Goal: Task Accomplishment & Management: Complete application form

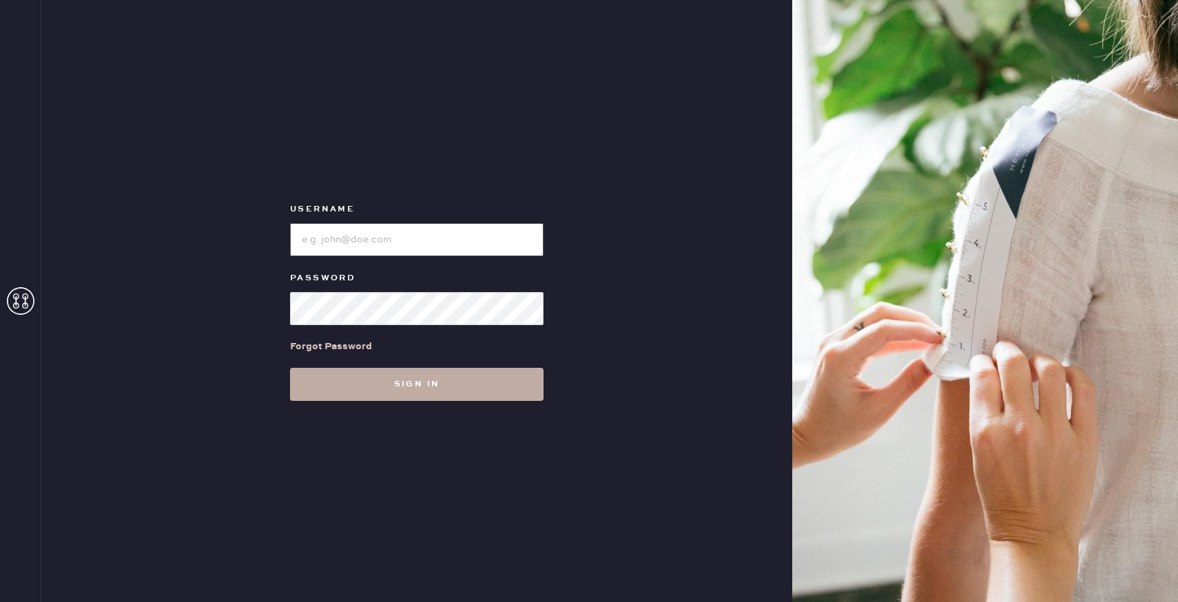
type input "reformationuppereastside"
click at [439, 391] on button "Sign in" at bounding box center [417, 384] width 254 height 33
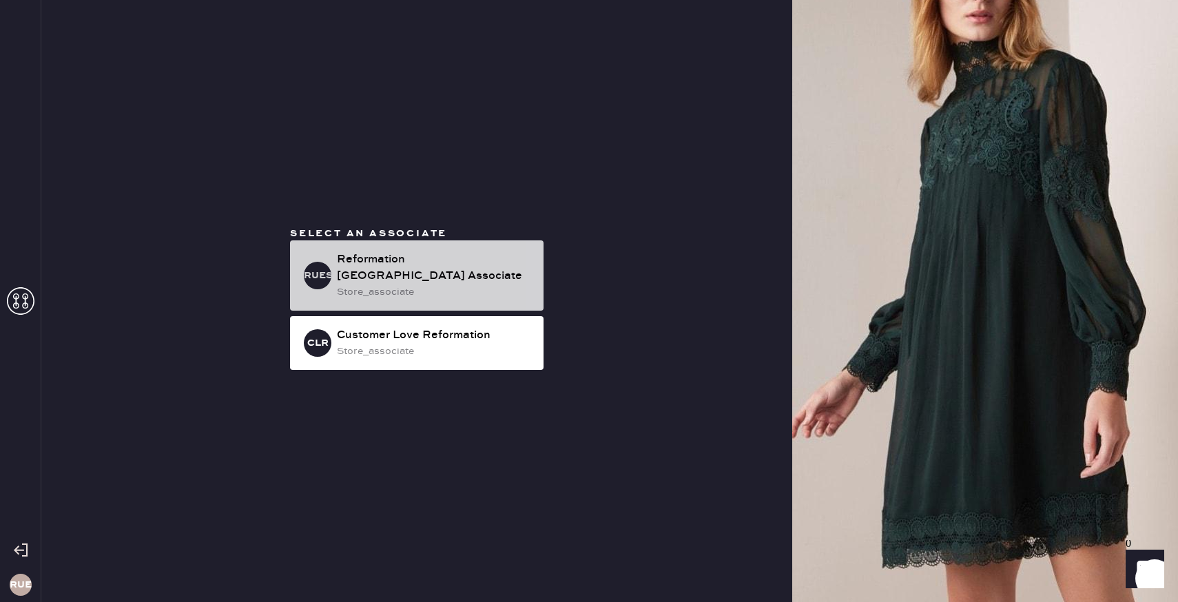
click at [439, 267] on div "Reformation [GEOGRAPHIC_DATA] Associate" at bounding box center [435, 267] width 196 height 33
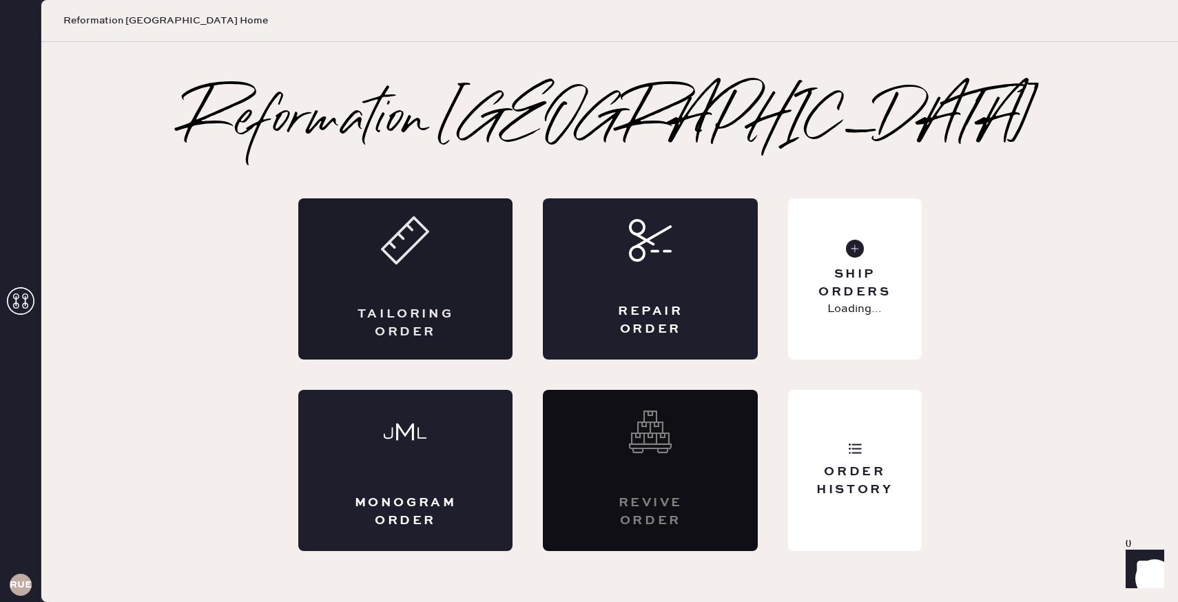
click at [437, 266] on div "Tailoring Order" at bounding box center [405, 278] width 215 height 161
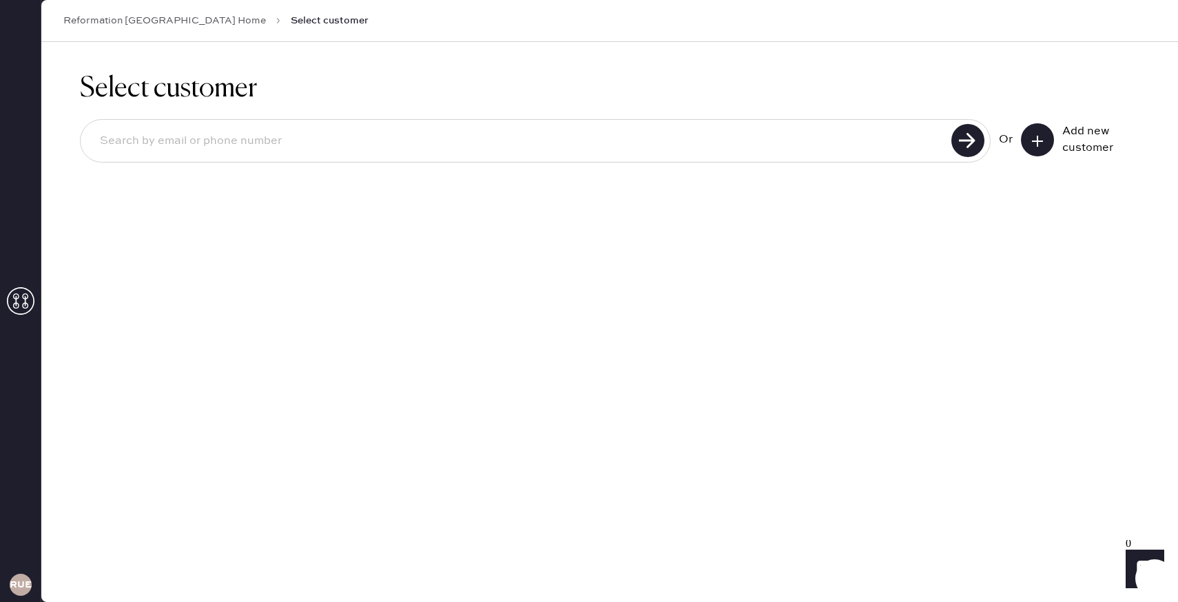
click at [336, 132] on input at bounding box center [518, 141] width 858 height 32
type input "j"
type input "[EMAIL_ADDRESS][DOMAIN_NAME]"
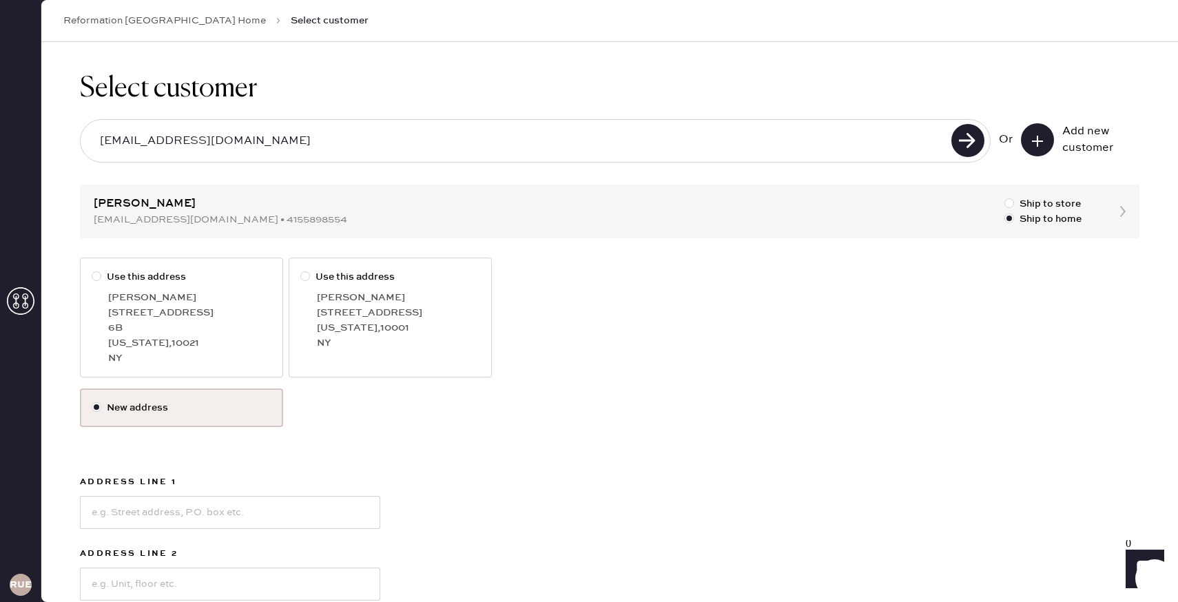
click at [256, 331] on div "6B" at bounding box center [189, 327] width 163 height 15
click at [92, 270] on input "Use this address" at bounding box center [92, 269] width 1 height 1
radio input "true"
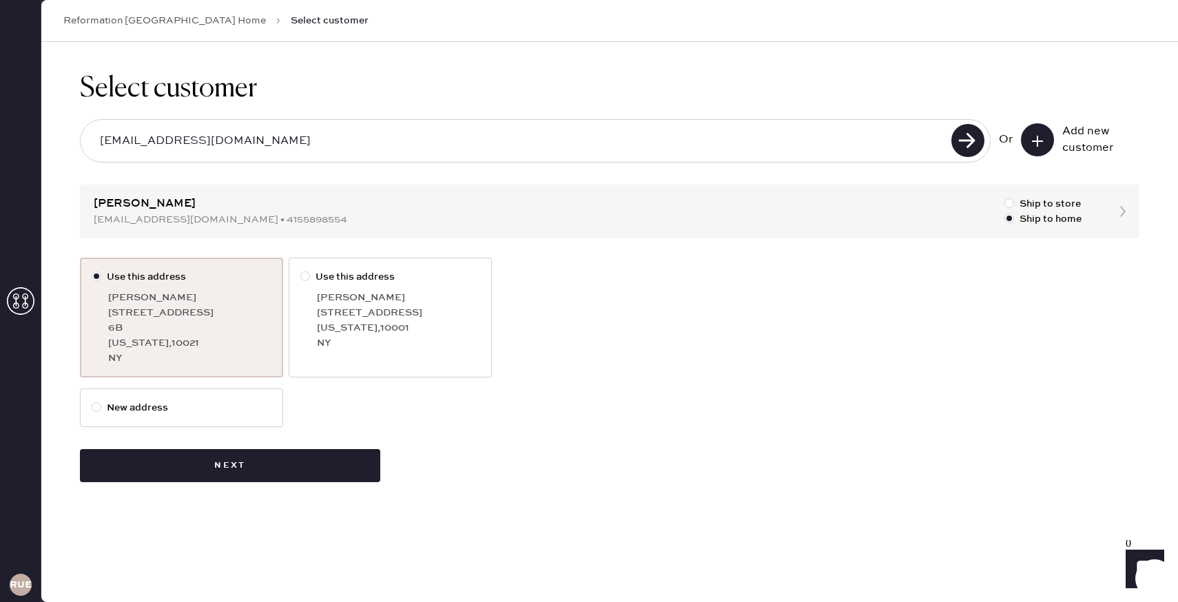
click at [185, 484] on div "Select customer [PERSON_NAME][EMAIL_ADDRESS][DOMAIN_NAME] Or Add new customer […" at bounding box center [609, 277] width 1137 height 471
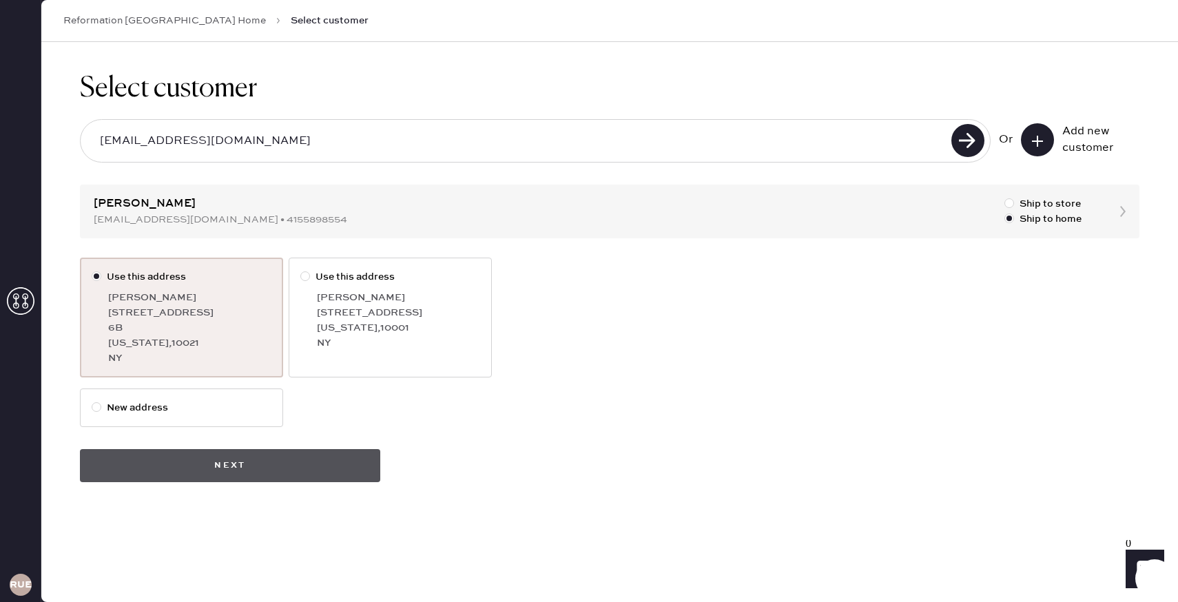
click at [189, 472] on button "Next" at bounding box center [230, 465] width 300 height 33
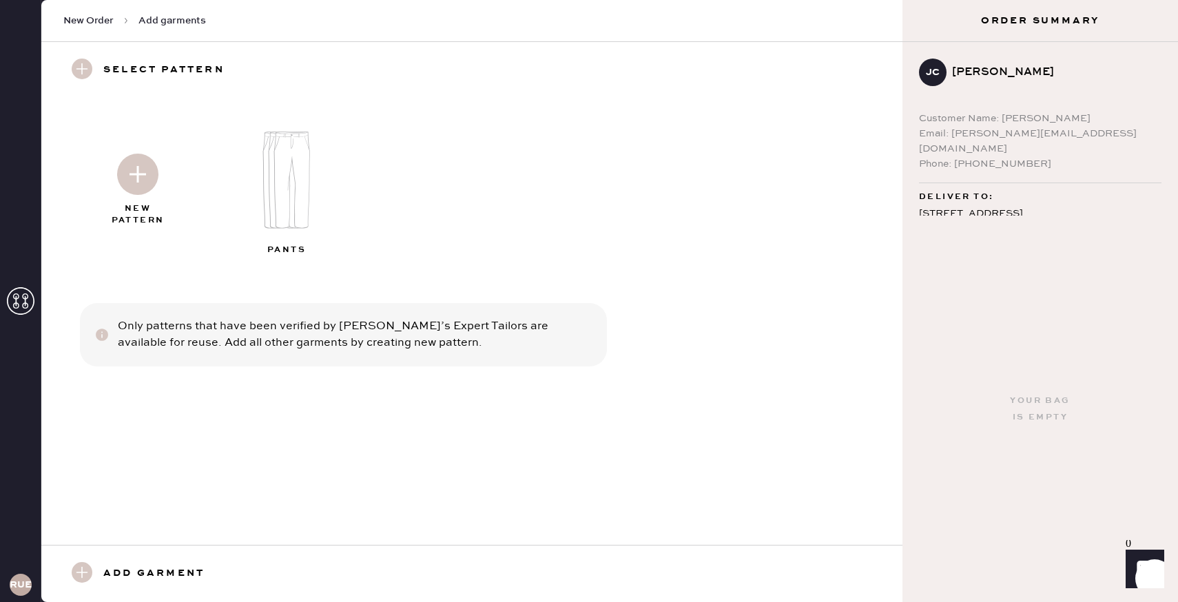
click at [268, 194] on img at bounding box center [292, 180] width 149 height 119
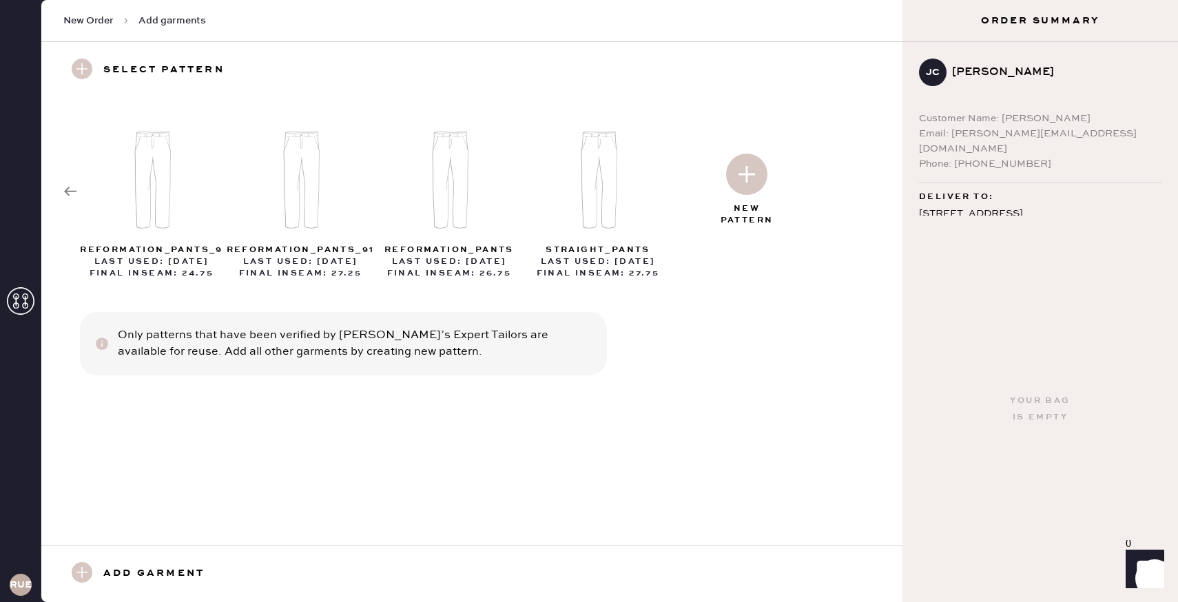
click at [750, 186] on img at bounding box center [746, 174] width 41 height 41
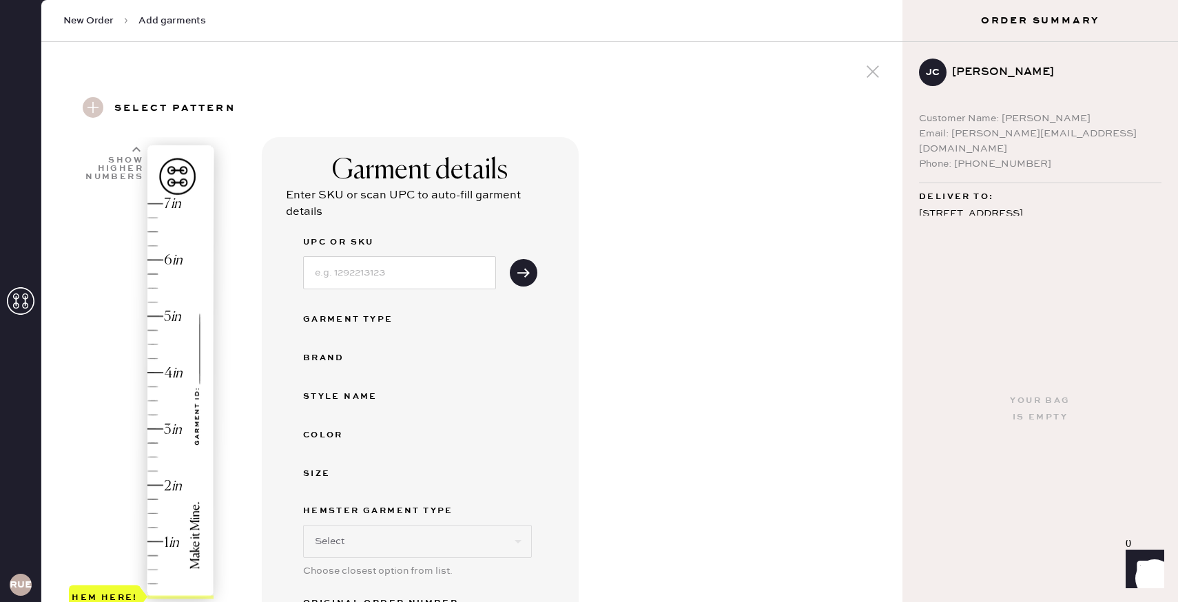
select select "4"
click at [377, 271] on input at bounding box center [399, 272] width 193 height 33
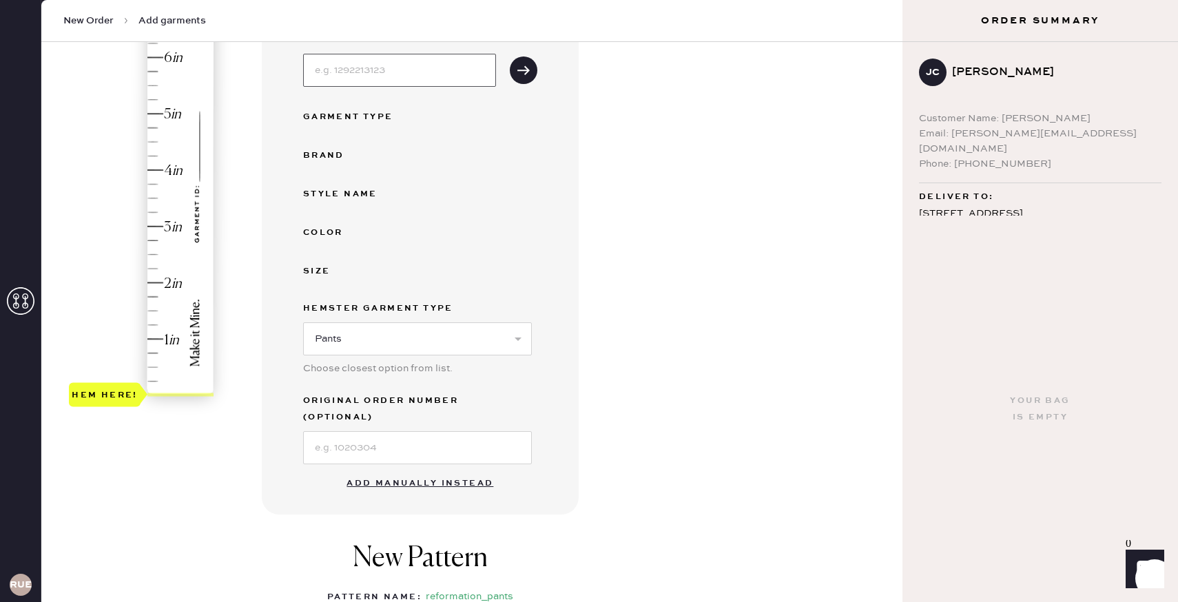
scroll to position [209, 0]
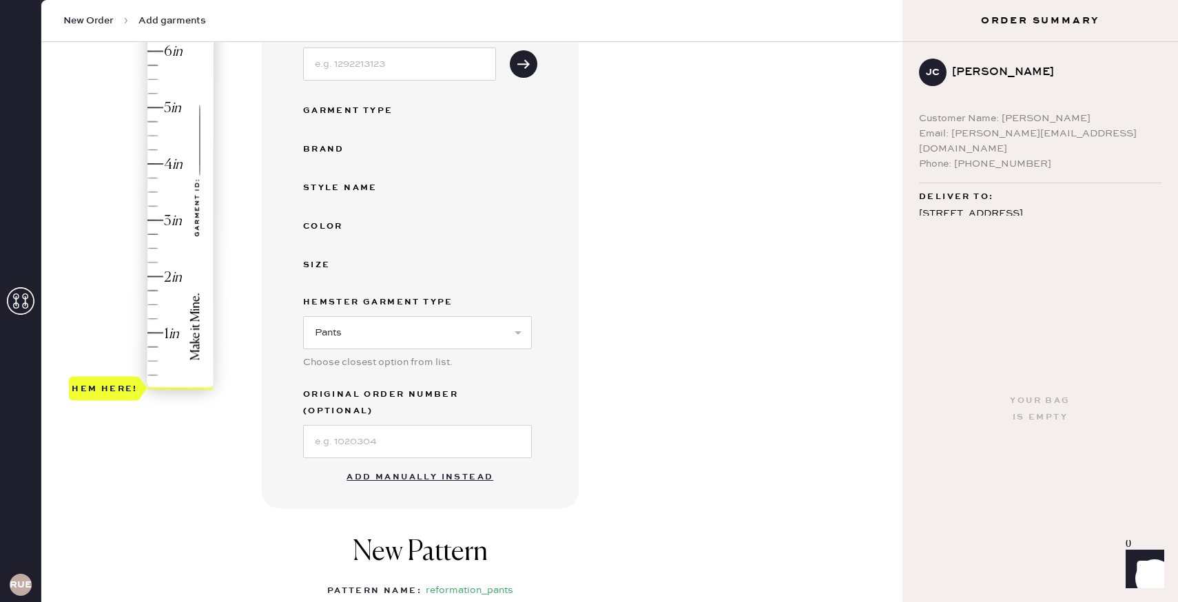
click at [475, 464] on button "Add manually instead" at bounding box center [419, 478] width 163 height 28
select select "4"
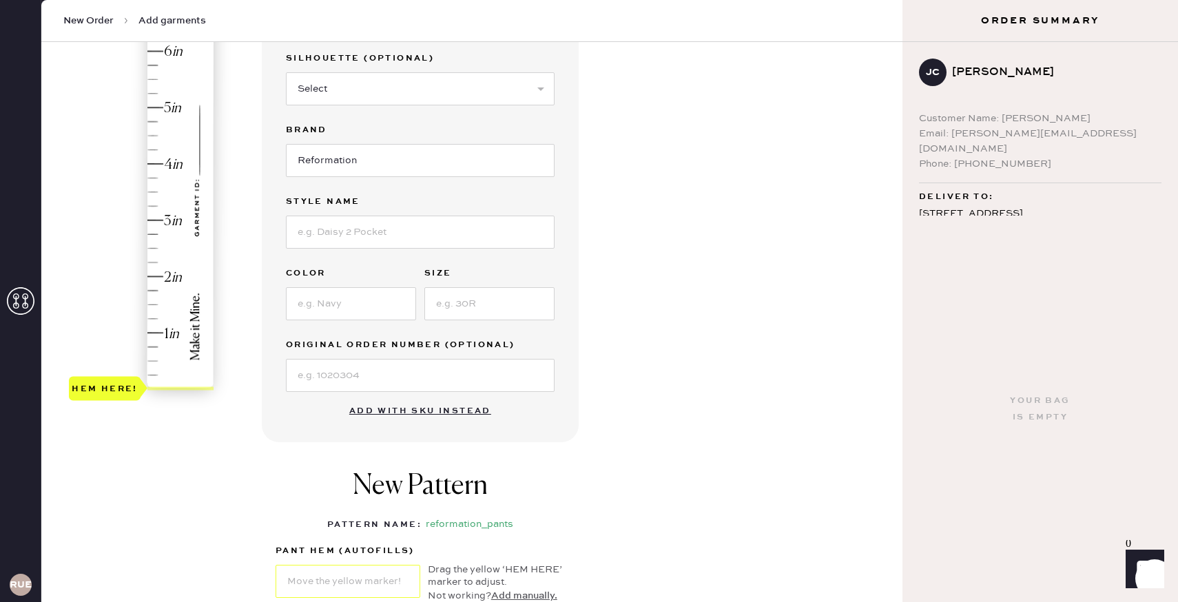
scroll to position [107, 0]
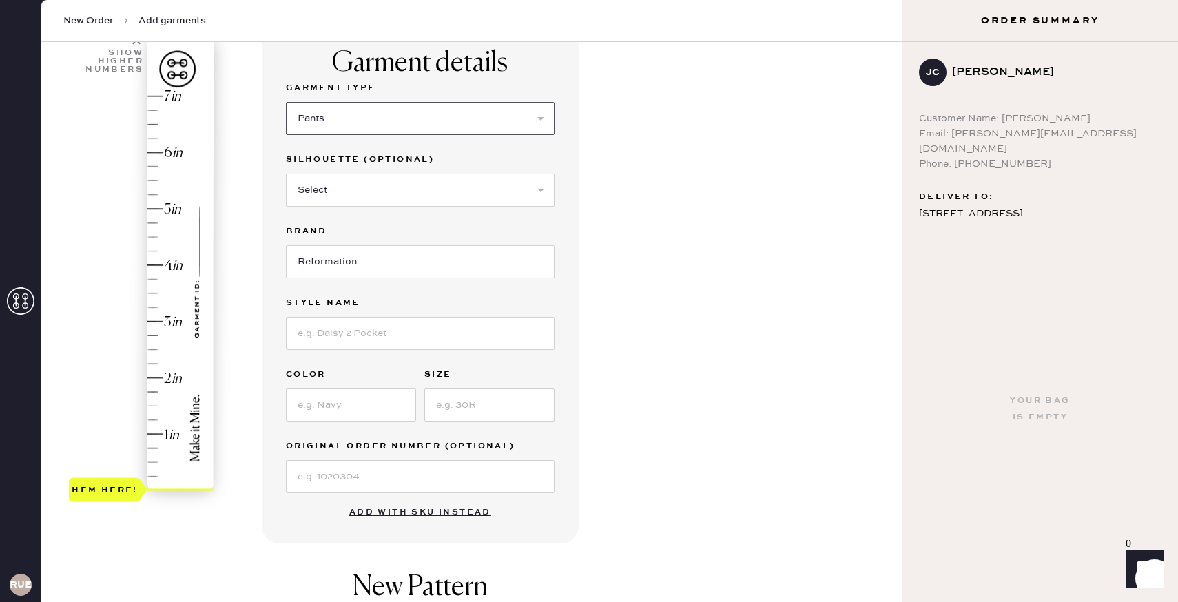
click at [418, 123] on select "Select Basic Skirt Jeans Leggings Pants Shorts Basic Sleeved Dress Basic Sleeve…" at bounding box center [420, 118] width 269 height 33
click at [409, 187] on select "Select Joggers Shorts Cropped Flare Boot Cut Straight Skinny Other" at bounding box center [420, 190] width 269 height 33
select select "11"
click at [403, 345] on input at bounding box center [420, 333] width 269 height 33
type input "[PERSON_NAME] Satin Mid Rise Pants"
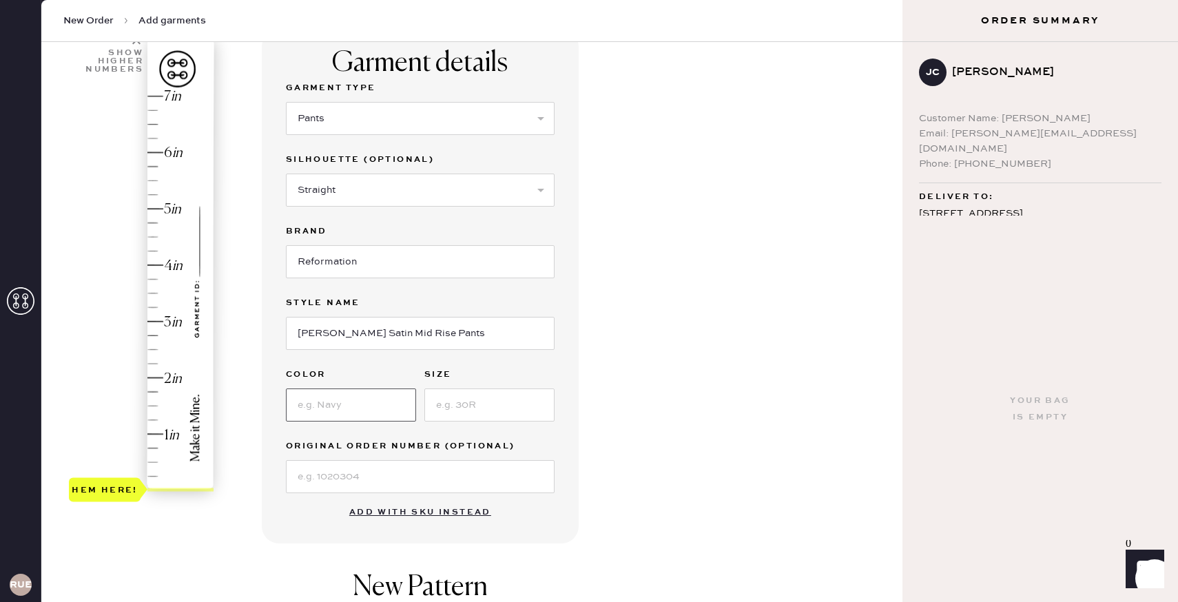
click at [351, 406] on input at bounding box center [351, 405] width 130 height 33
type input "Midnight"
click at [469, 406] on input at bounding box center [489, 405] width 130 height 33
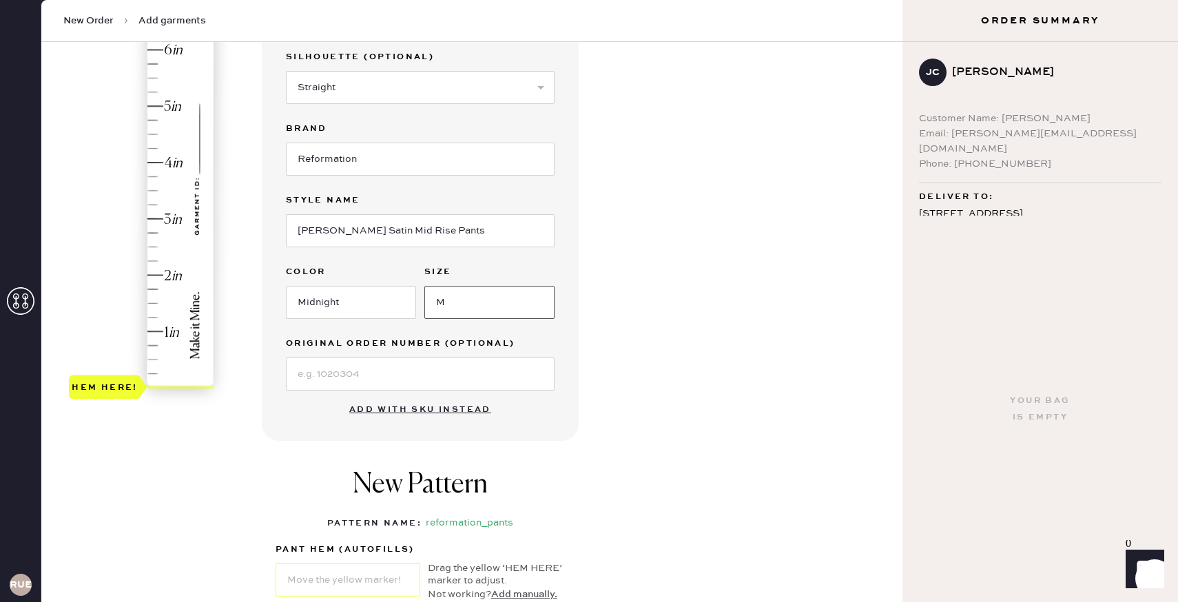
scroll to position [331, 0]
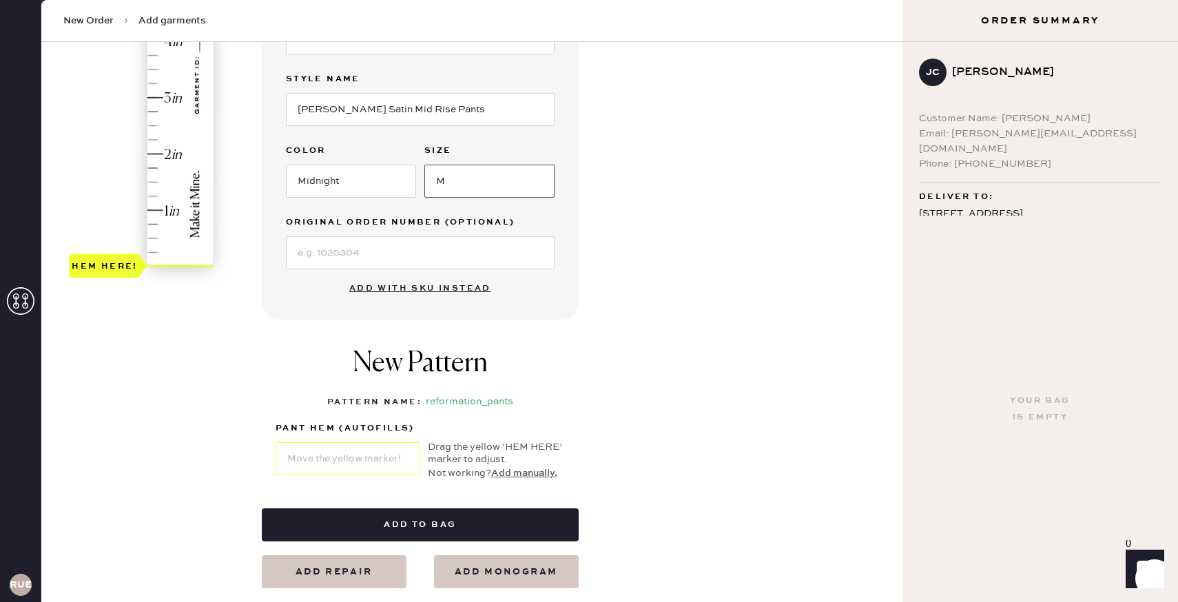
type input "M"
click at [666, 278] on div "Garment details Garment Type Select Basic Skirt Jeans Leggings Pants Shorts Bas…" at bounding box center [577, 197] width 630 height 783
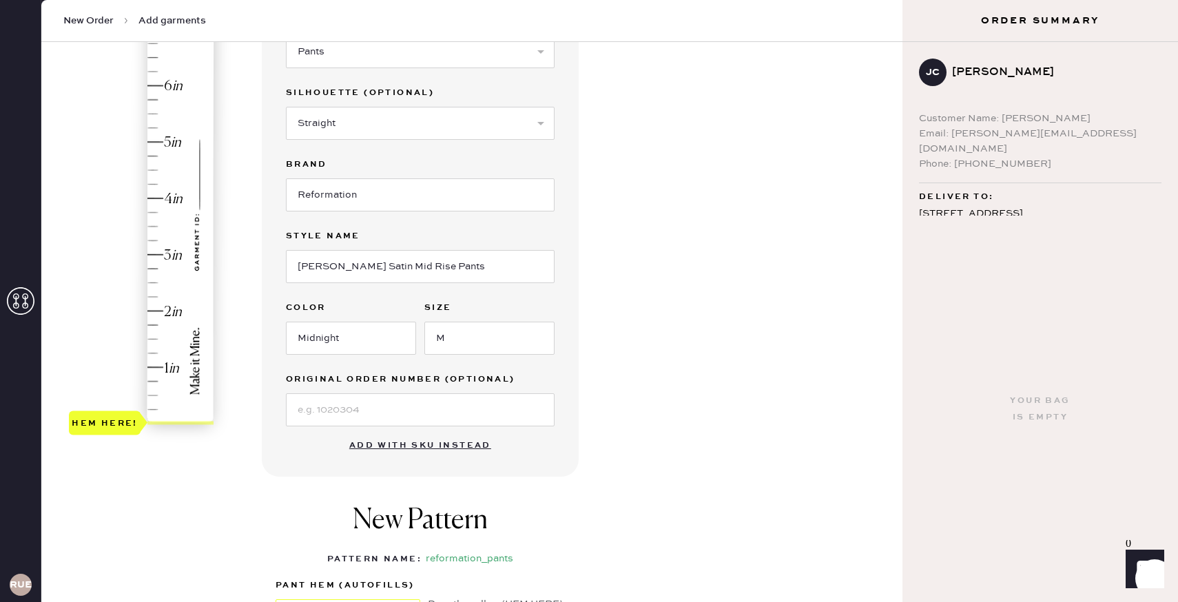
scroll to position [172, 0]
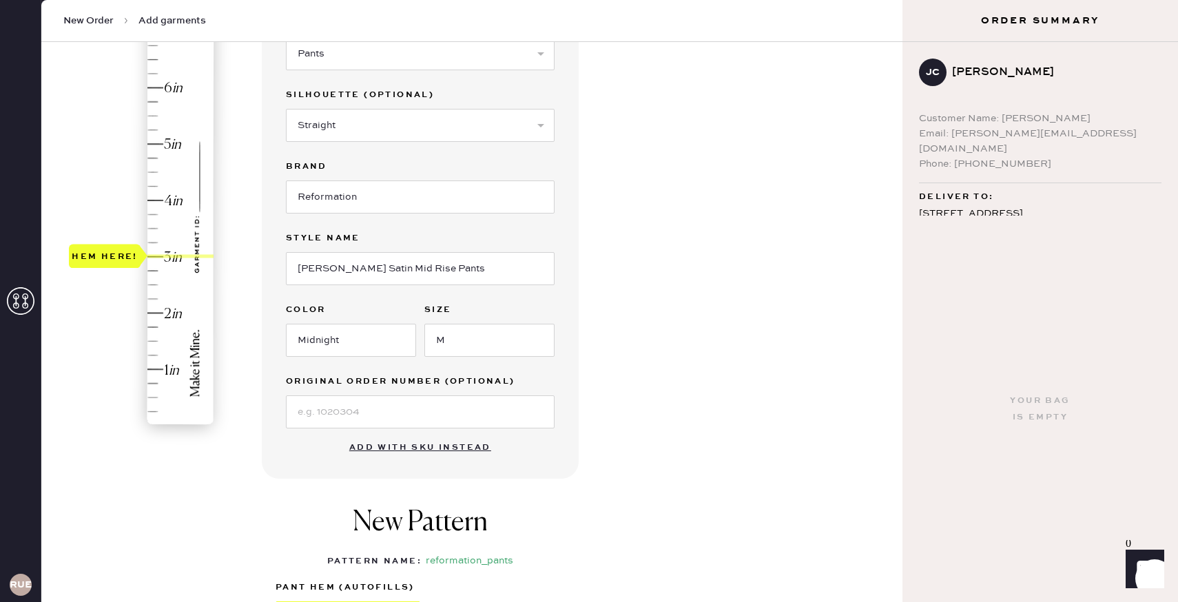
drag, startPoint x: 118, startPoint y: 422, endPoint x: 116, endPoint y: 258, distance: 163.3
click at [116, 258] on div "Hem here!" at bounding box center [105, 256] width 66 height 17
click at [88, 395] on div "Hem here!" at bounding box center [142, 228] width 147 height 406
type input "3"
drag, startPoint x: 92, startPoint y: 391, endPoint x: 94, endPoint y: 255, distance: 135.7
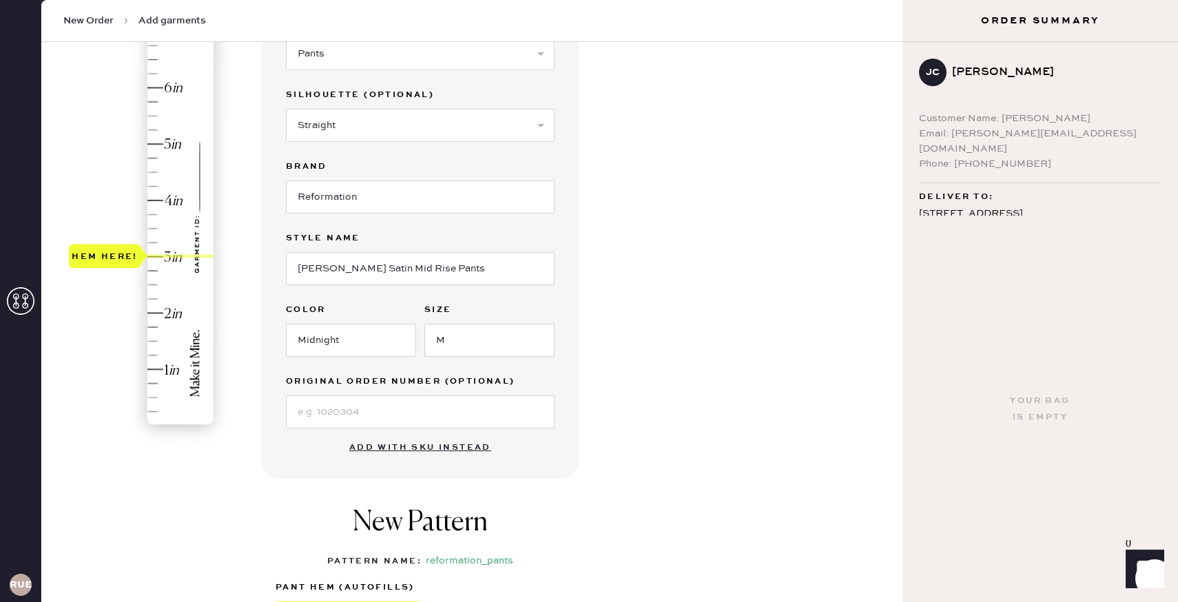
click at [94, 255] on div "Hem here!" at bounding box center [105, 256] width 66 height 17
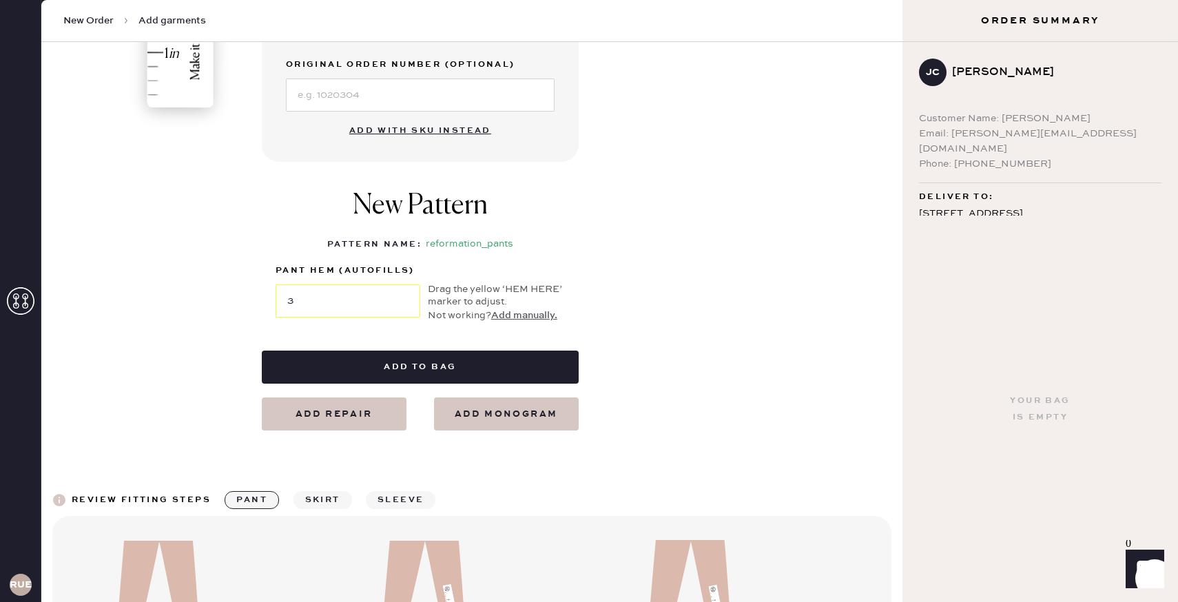
scroll to position [566, 0]
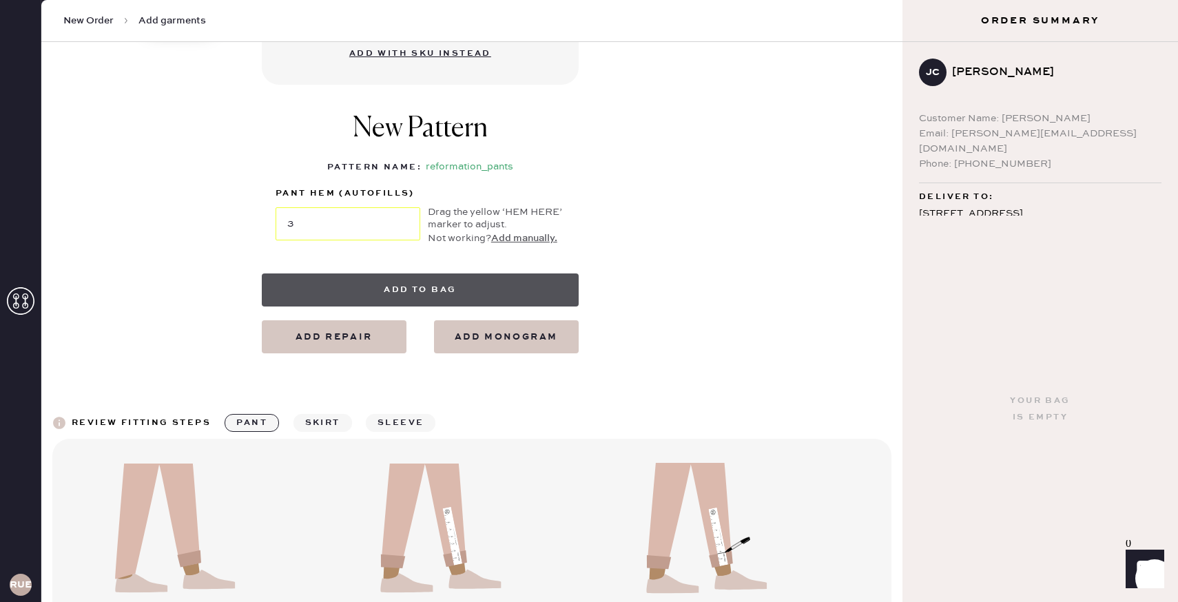
click at [488, 289] on button "Add to bag" at bounding box center [420, 290] width 317 height 33
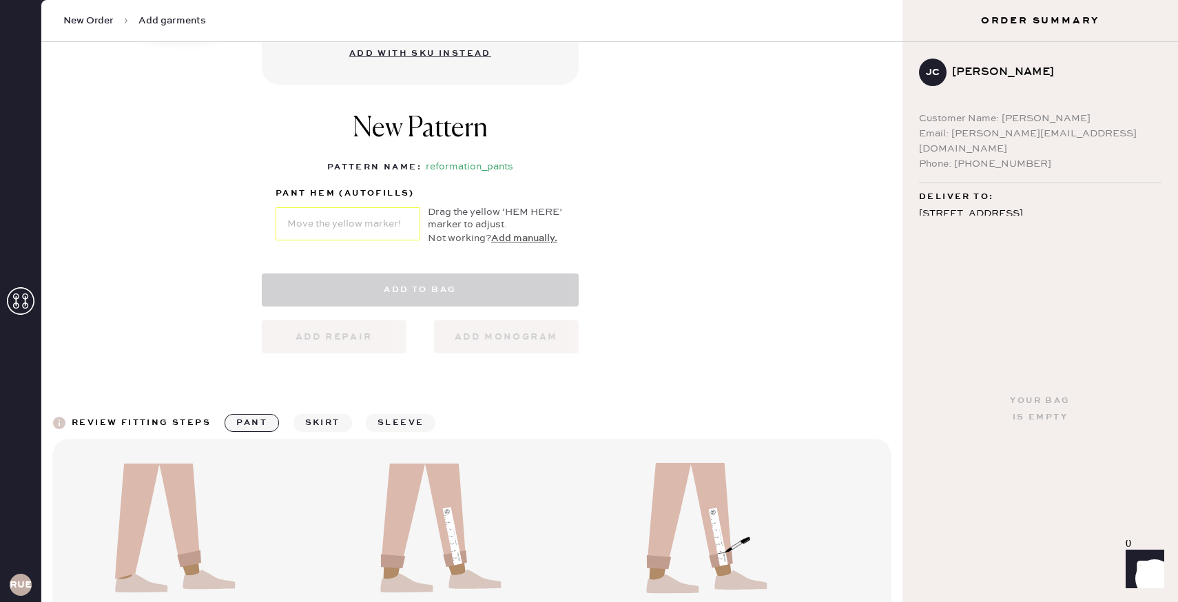
select select "4"
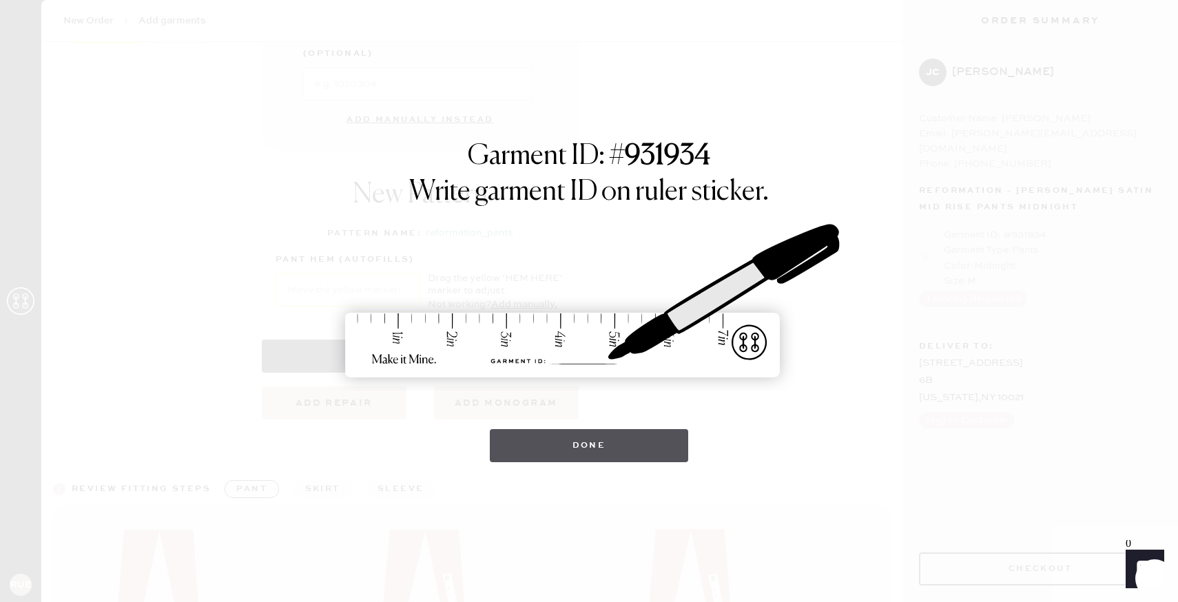
click at [612, 448] on button "Done" at bounding box center [589, 445] width 199 height 33
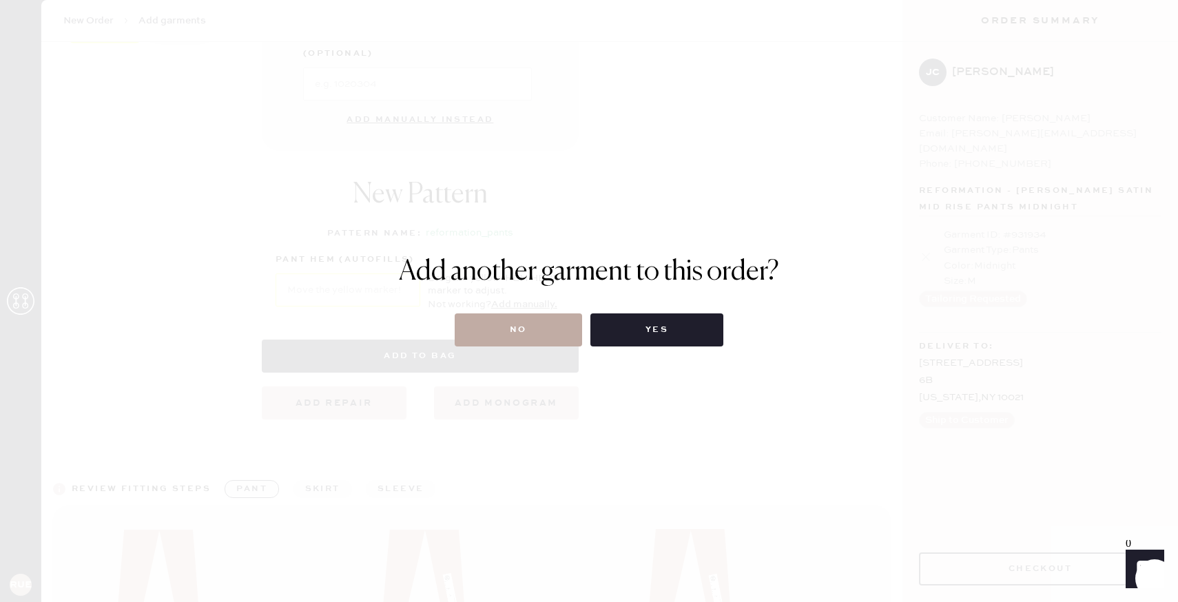
click at [555, 333] on button "No" at bounding box center [518, 329] width 127 height 33
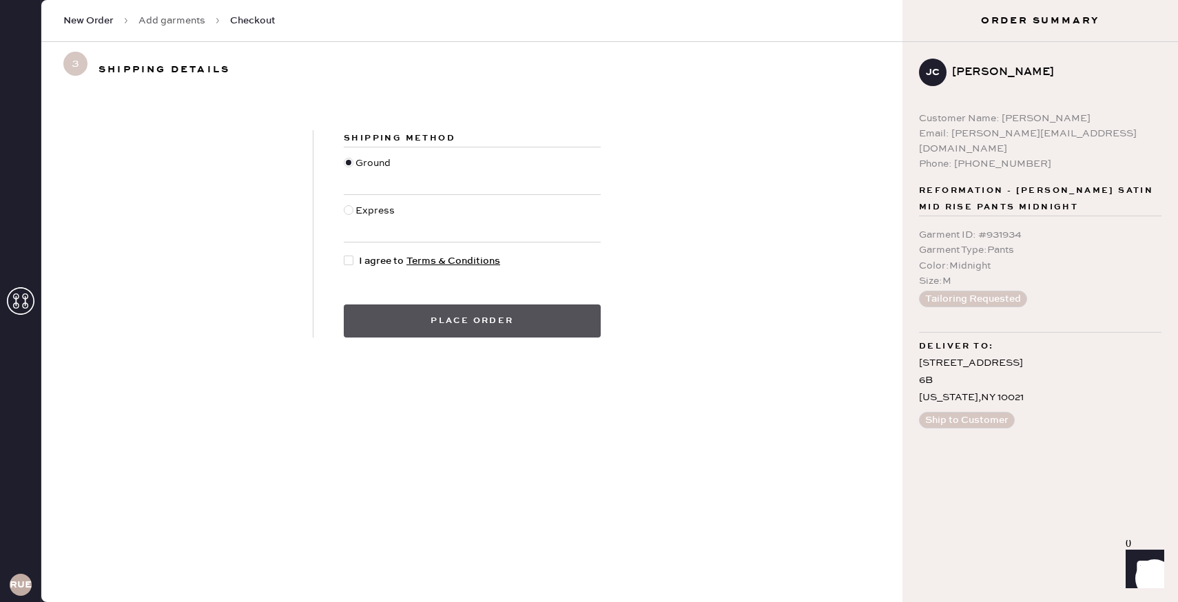
click at [456, 317] on button "Place order" at bounding box center [472, 321] width 257 height 33
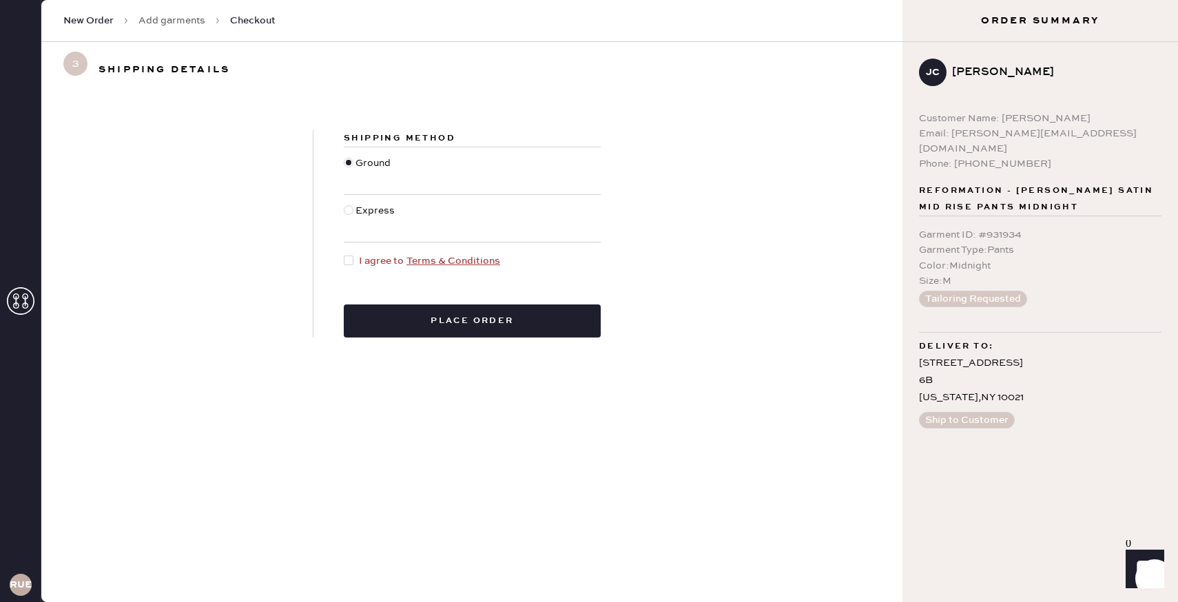
click at [356, 256] on div at bounding box center [351, 261] width 15 height 15
click at [344, 254] on input "I agree to Terms & Conditions" at bounding box center [344, 254] width 1 height 1
checkbox input "true"
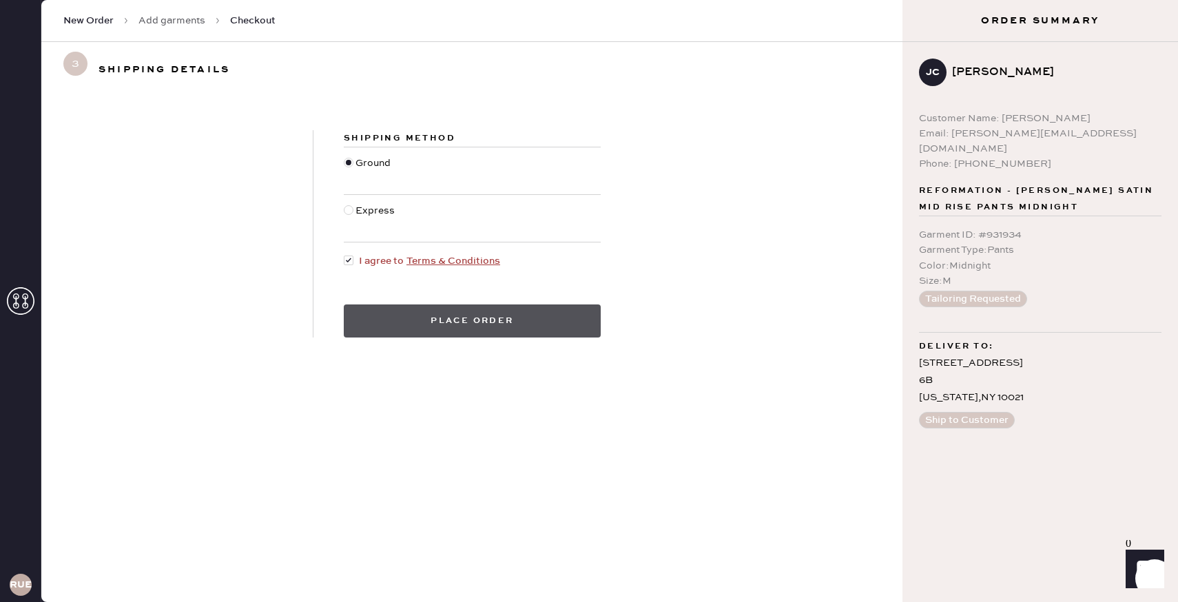
click at [437, 324] on button "Place order" at bounding box center [472, 321] width 257 height 33
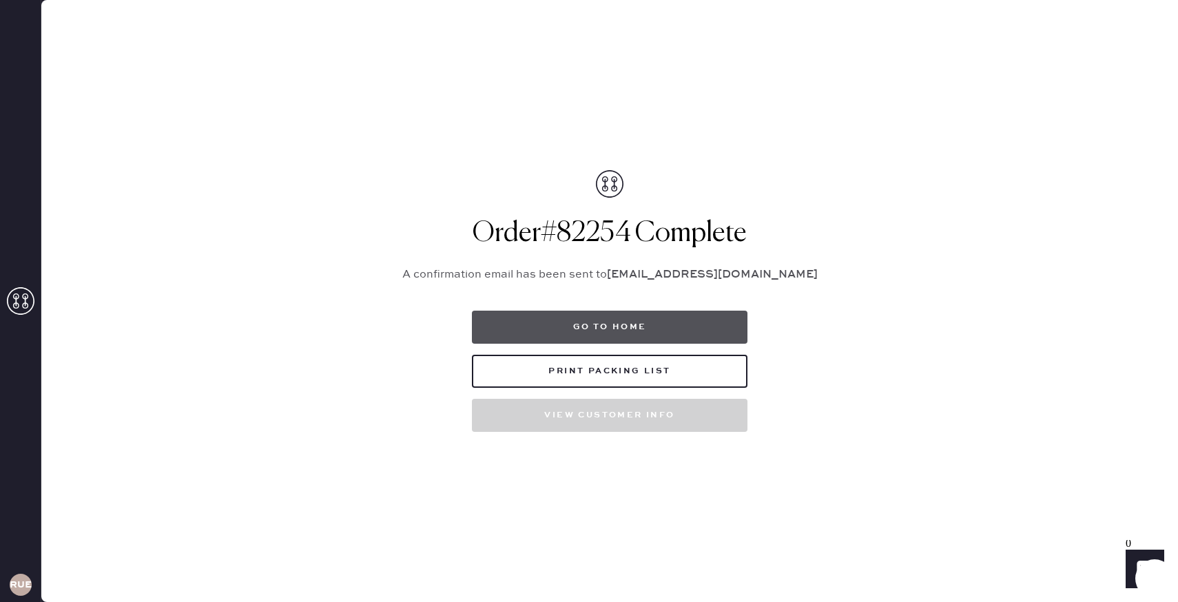
click at [621, 322] on button "Go to home" at bounding box center [610, 327] width 276 height 33
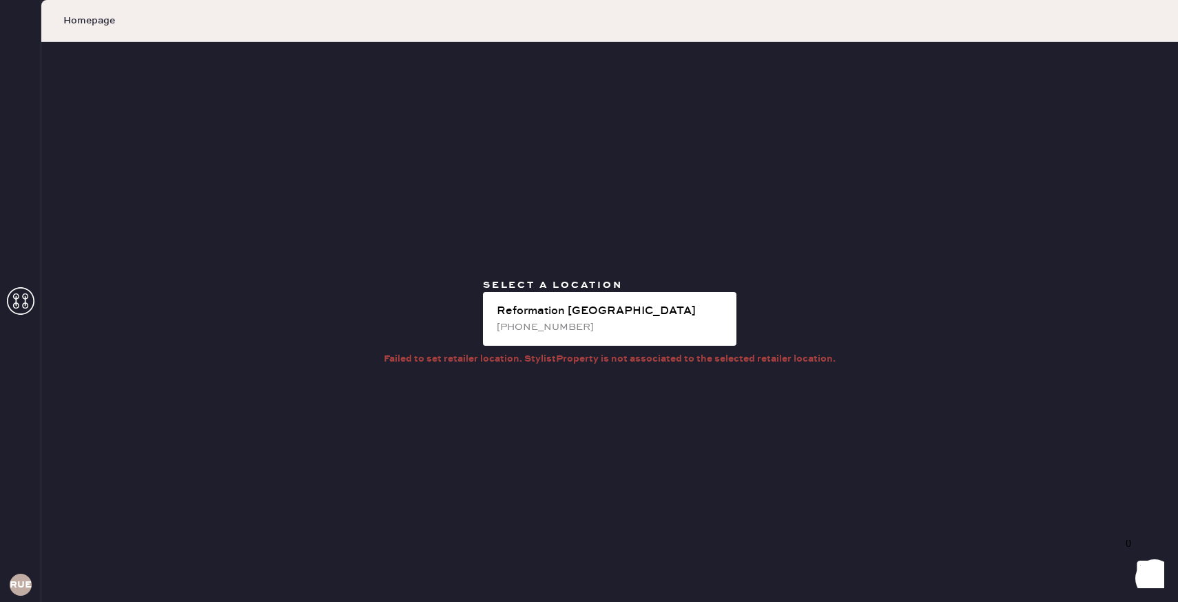
click at [94, 32] on div "Homepage" at bounding box center [609, 21] width 1137 height 42
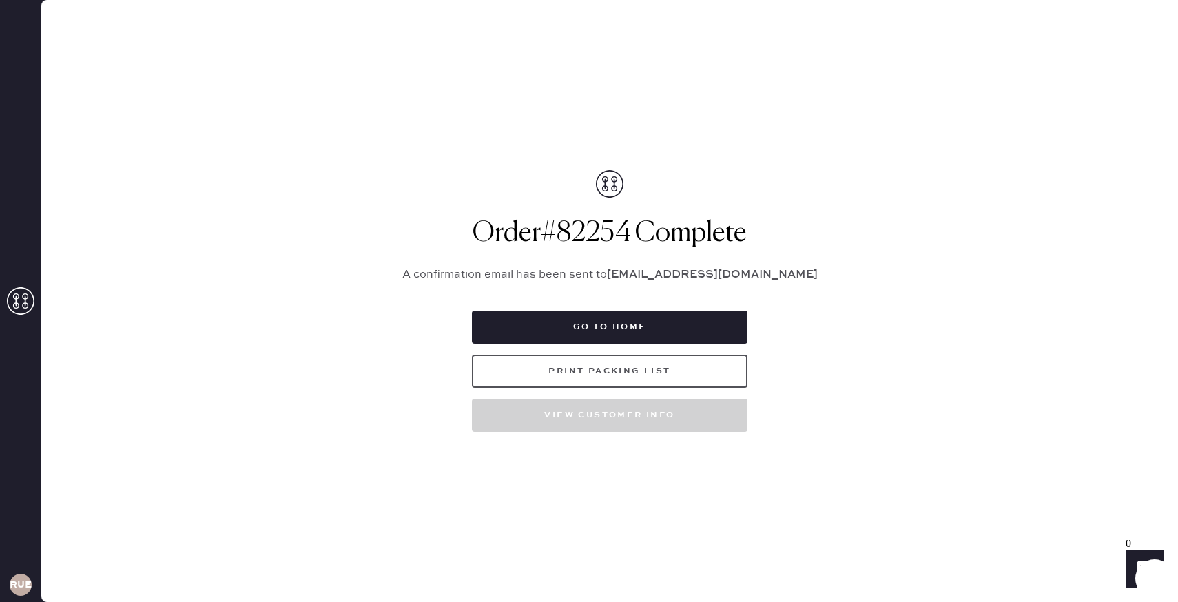
click at [657, 375] on button "Print Packing List" at bounding box center [610, 371] width 276 height 33
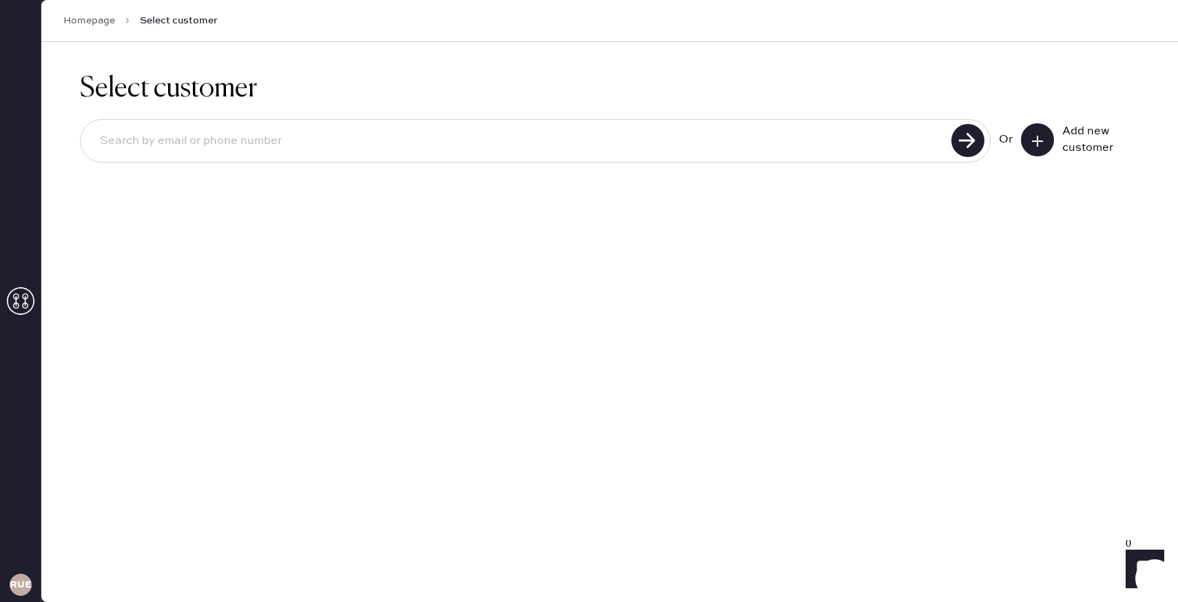
click at [240, 140] on input at bounding box center [518, 141] width 858 height 32
click at [274, 145] on input at bounding box center [518, 141] width 858 height 32
drag, startPoint x: 201, startPoint y: 124, endPoint x: 147, endPoint y: 127, distance: 53.8
click at [147, 127] on div at bounding box center [535, 140] width 911 height 43
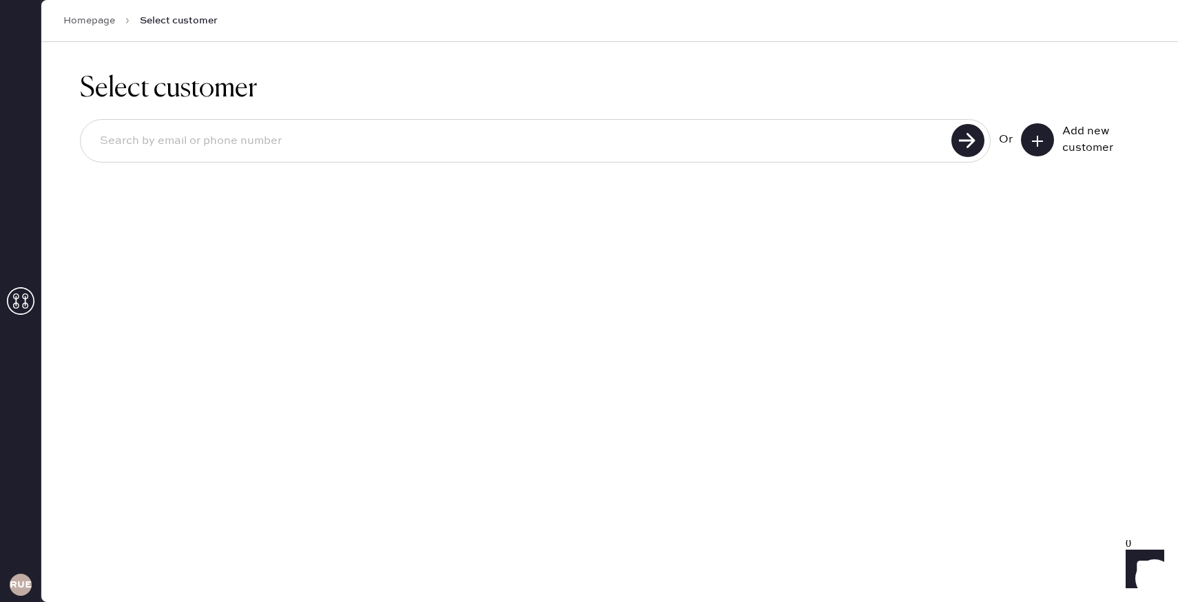
click at [147, 127] on input at bounding box center [518, 141] width 858 height 32
type input "[EMAIL_ADDRESS][DOMAIN_NAME]"
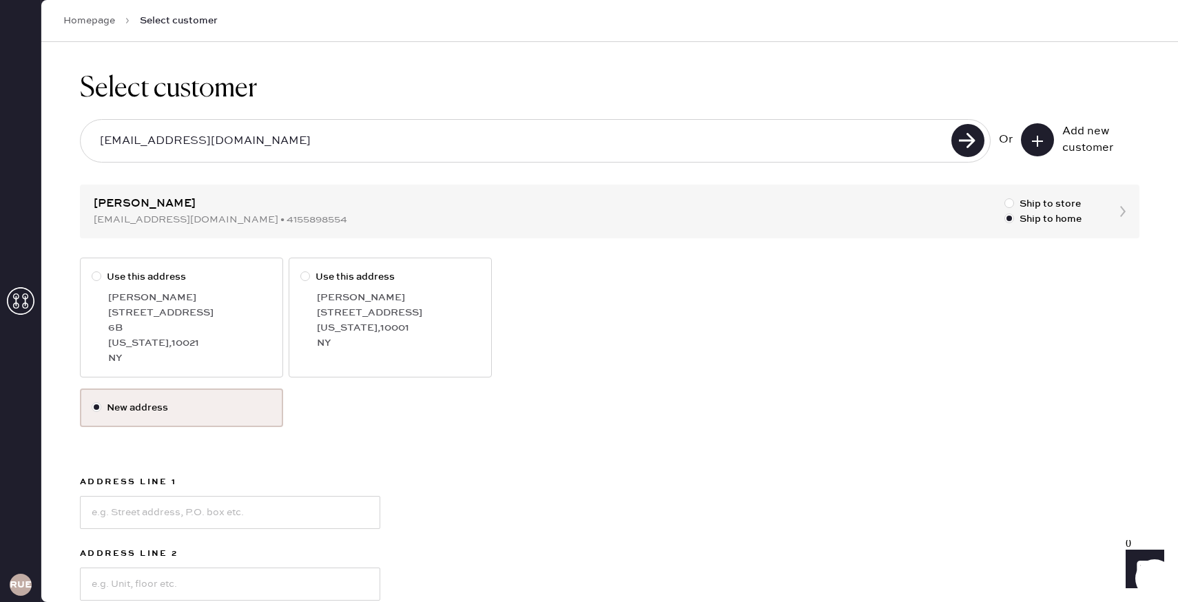
click at [194, 296] on div "[PERSON_NAME]" at bounding box center [189, 297] width 163 height 15
click at [92, 270] on input "Use this address" at bounding box center [92, 269] width 1 height 1
radio input "true"
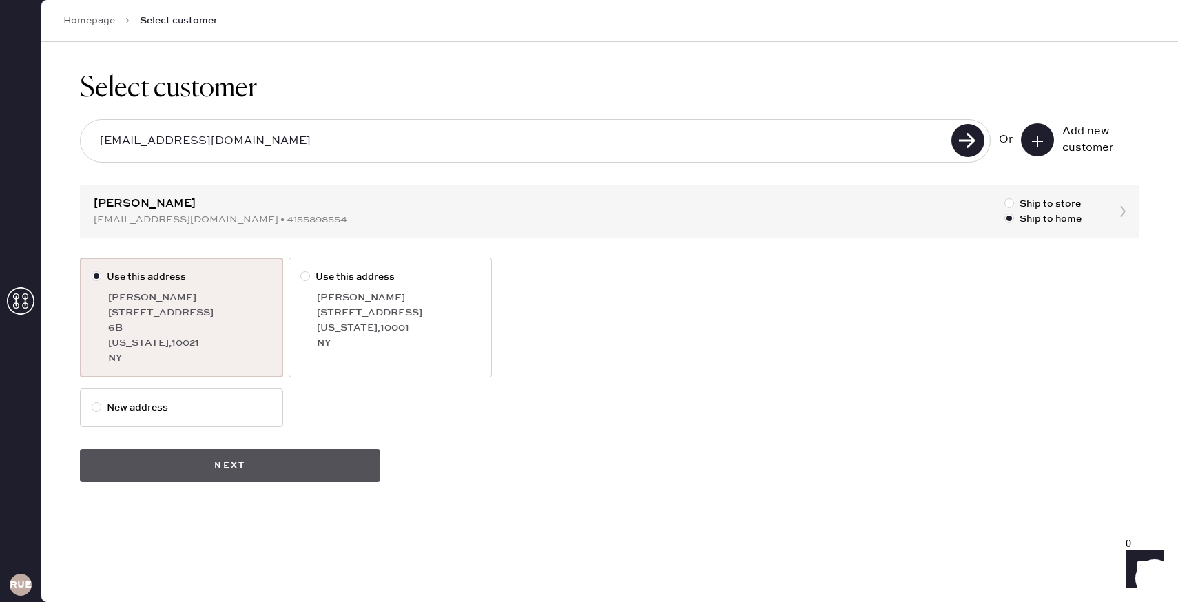
click at [257, 449] on button "Next" at bounding box center [230, 465] width 300 height 33
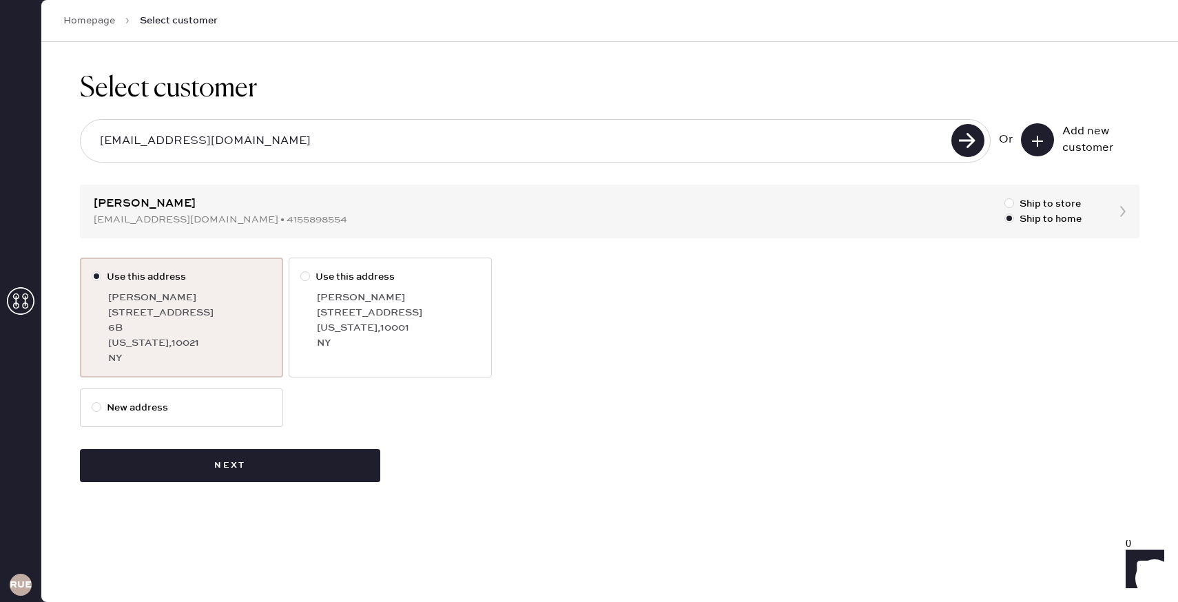
click at [23, 302] on use at bounding box center [21, 301] width 28 height 28
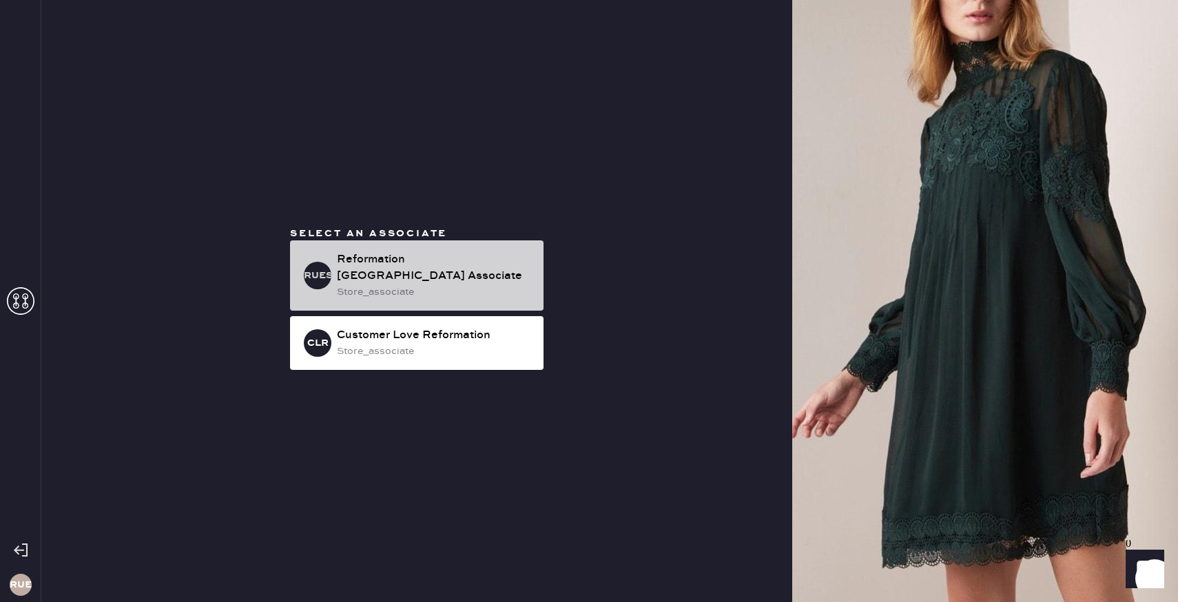
click at [391, 258] on div "Reformation [GEOGRAPHIC_DATA] Associate" at bounding box center [435, 267] width 196 height 33
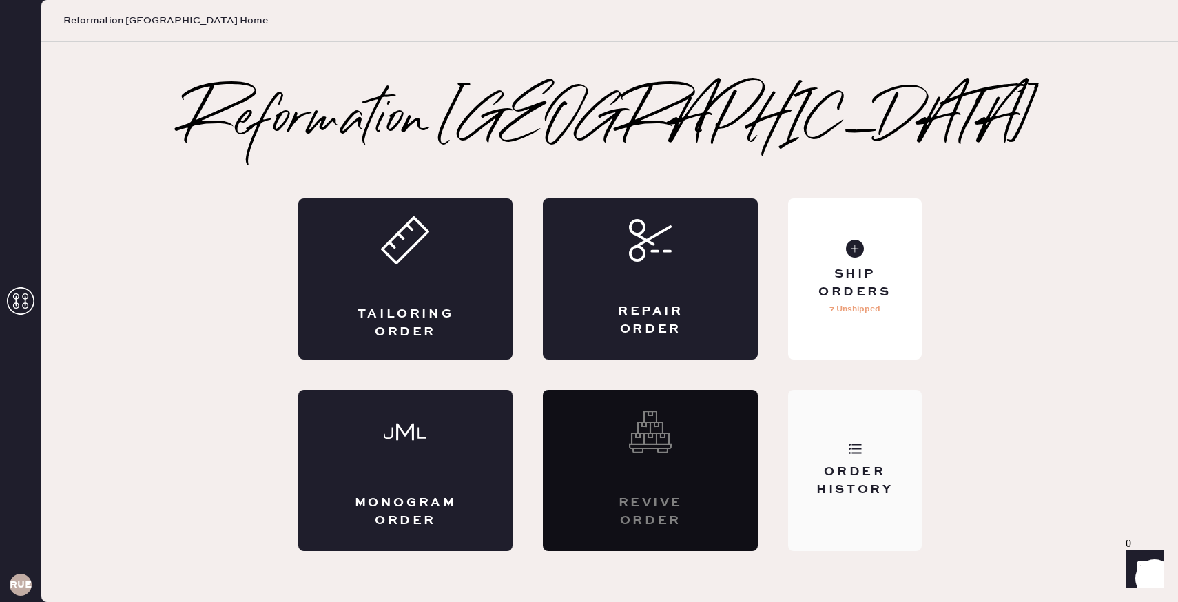
click at [852, 469] on div "Order History" at bounding box center [854, 481] width 111 height 34
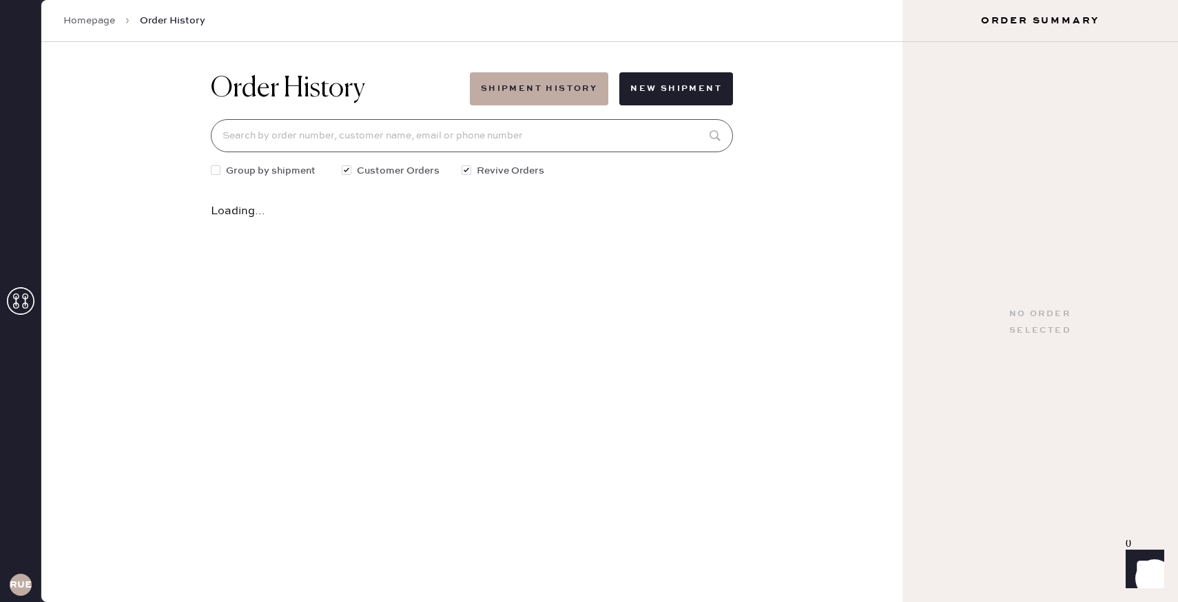
click at [331, 145] on input at bounding box center [472, 135] width 522 height 33
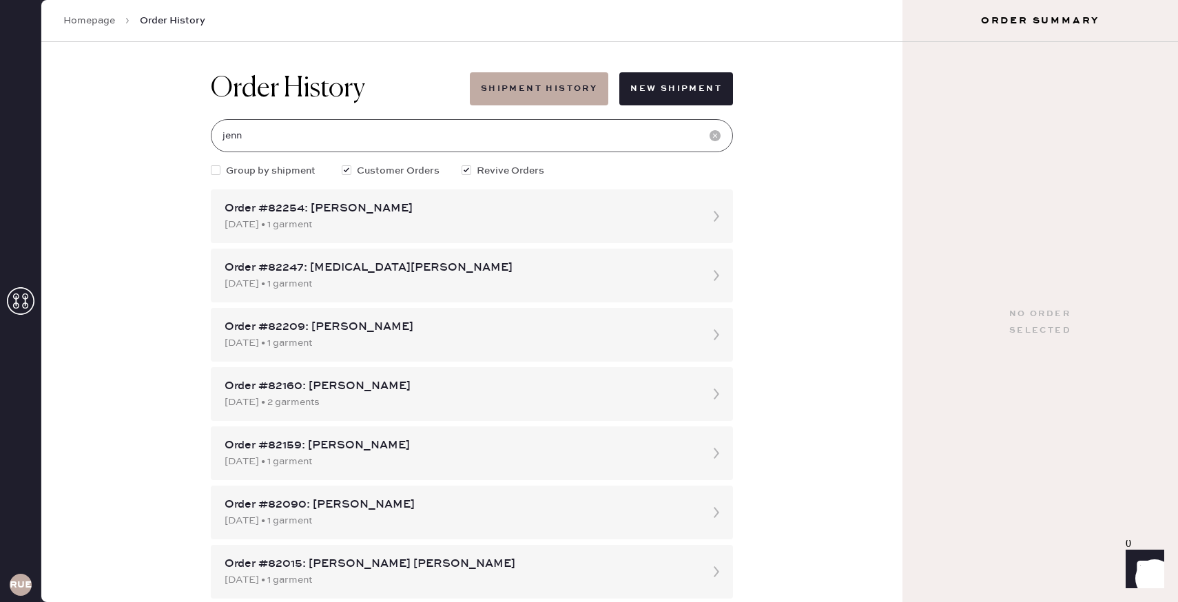
type input "[EMAIL_ADDRESS][DOMAIN_NAME]"
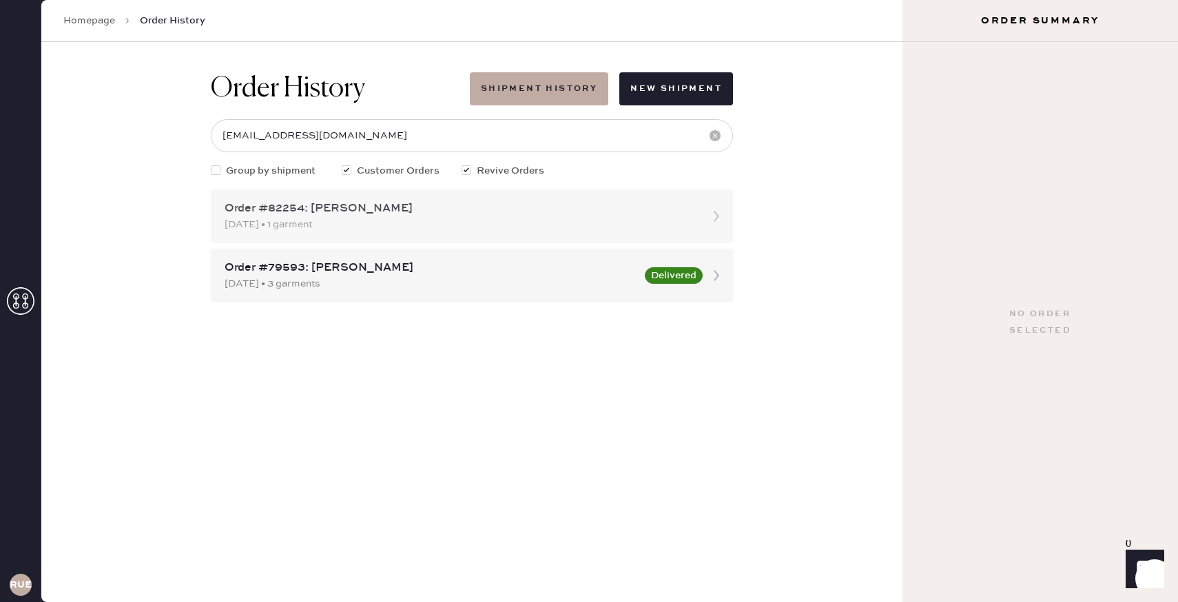
click at [411, 229] on div "[DATE] • 1 garment" at bounding box center [460, 224] width 470 height 15
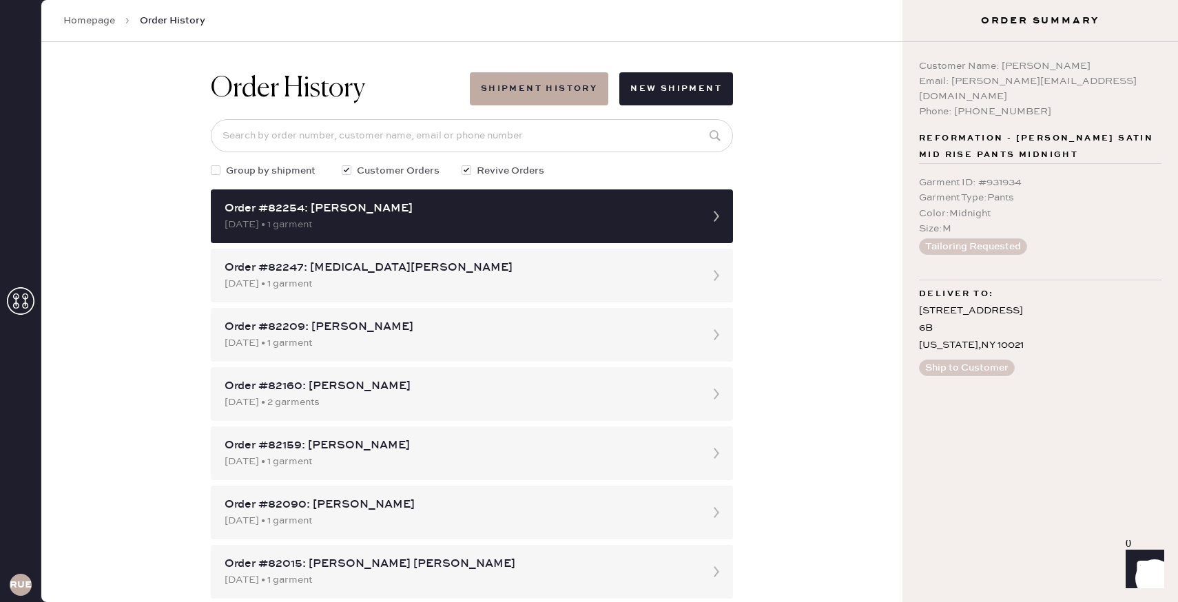
click at [974, 238] on button "Tailoring Requested" at bounding box center [973, 246] width 108 height 17
drag, startPoint x: 976, startPoint y: 225, endPoint x: 943, endPoint y: 140, distance: 91.6
click at [944, 140] on div "Reformation - [PERSON_NAME] Satin Mid Rise Pants Midnight Garment ID : # 931934…" at bounding box center [1040, 198] width 243 height 136
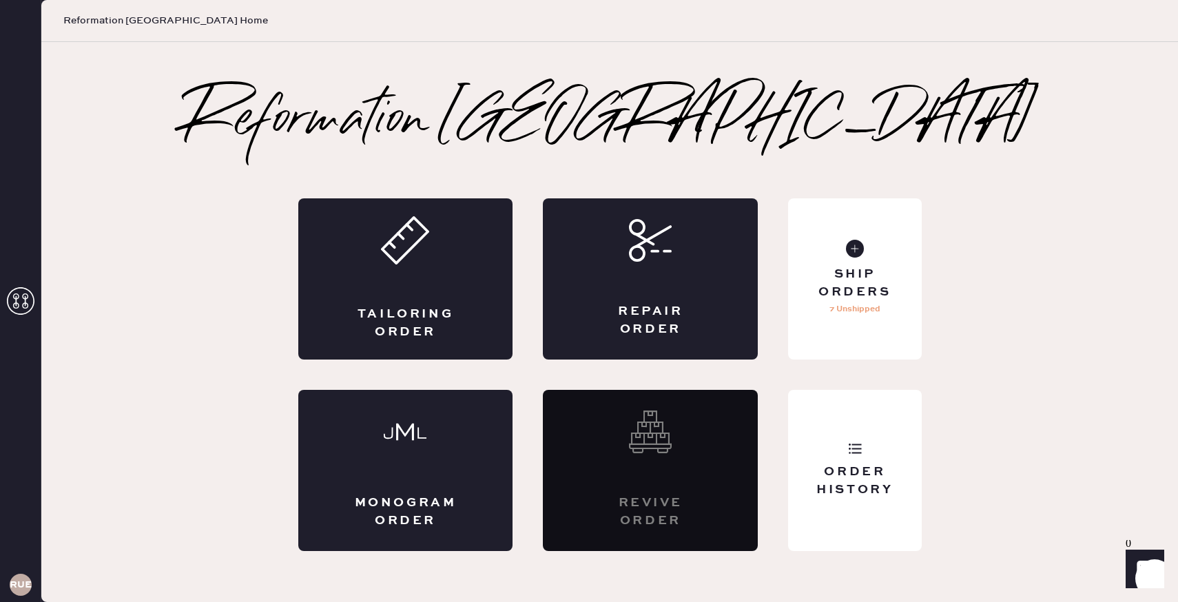
drag, startPoint x: 623, startPoint y: 486, endPoint x: 659, endPoint y: 390, distance: 102.2
click at [659, 390] on div "Revive order" at bounding box center [650, 470] width 215 height 161
click at [839, 432] on div "Order History" at bounding box center [854, 470] width 133 height 161
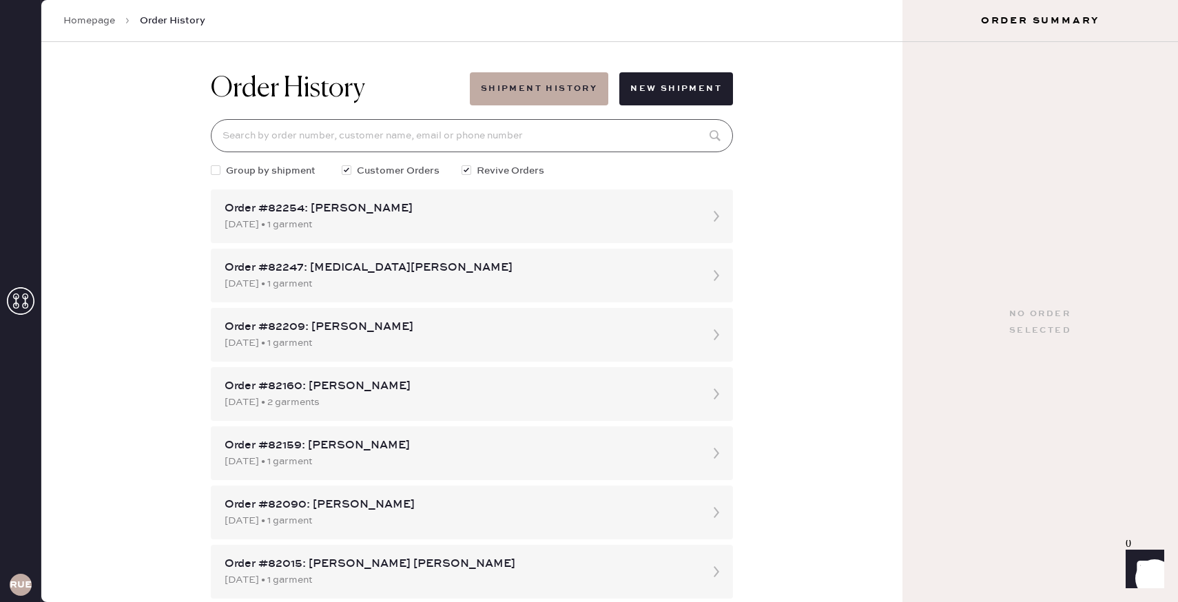
click at [379, 134] on input at bounding box center [472, 135] width 522 height 33
type input "[EMAIL_ADDRESS][DOMAIN_NAME]"
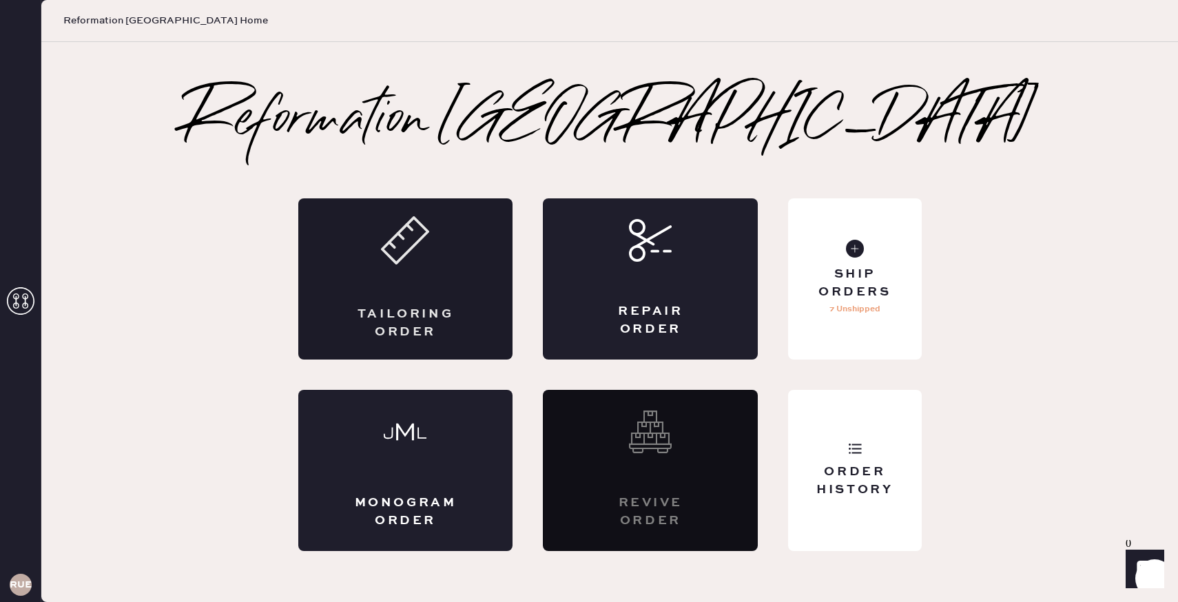
click at [416, 243] on use at bounding box center [404, 240] width 45 height 45
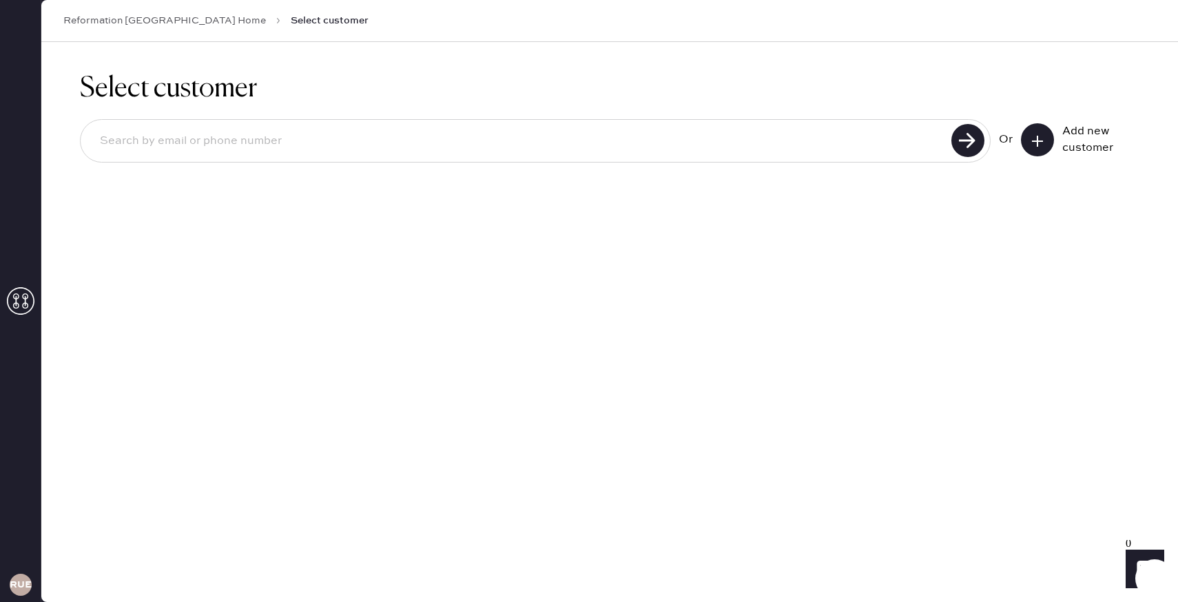
click at [267, 124] on div at bounding box center [535, 140] width 911 height 43
click at [270, 143] on input at bounding box center [518, 141] width 858 height 32
type input "[EMAIL_ADDRESS][DOMAIN_NAME]"
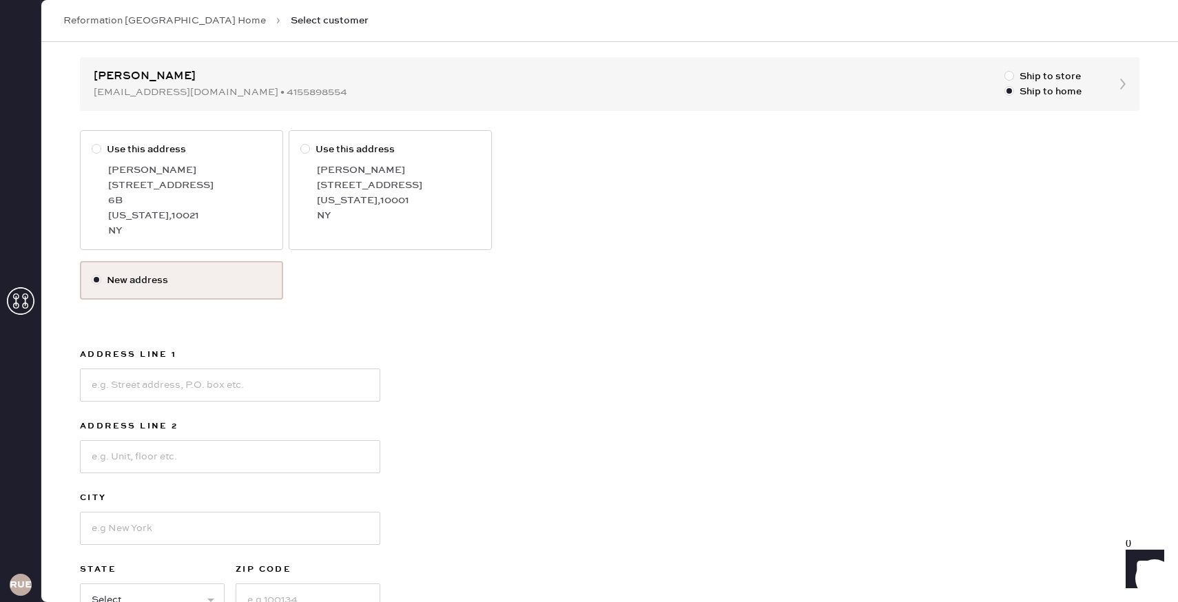
scroll to position [34, 0]
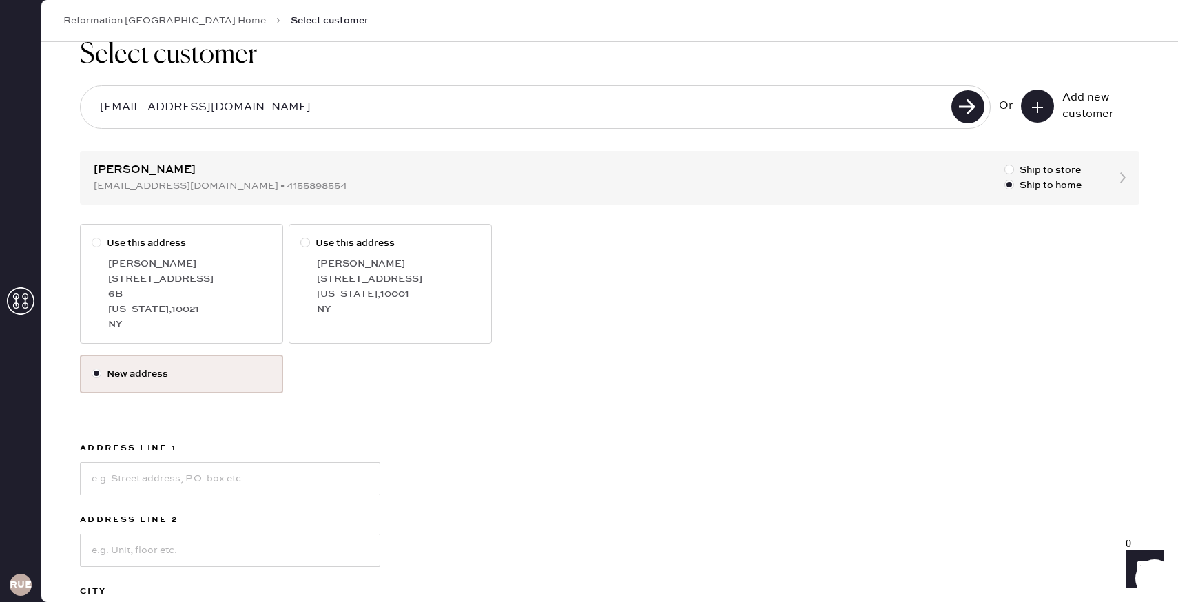
click at [122, 278] on div "[STREET_ADDRESS]" at bounding box center [189, 278] width 163 height 15
click at [92, 236] on input "Use this address" at bounding box center [92, 236] width 1 height 1
radio input "true"
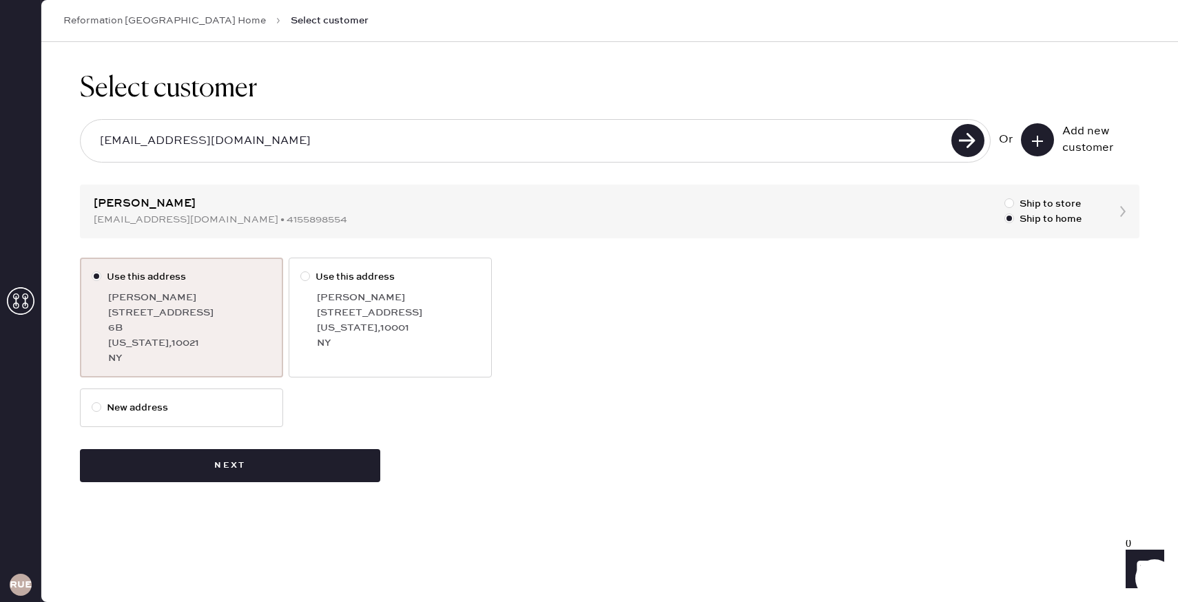
scroll to position [0, 0]
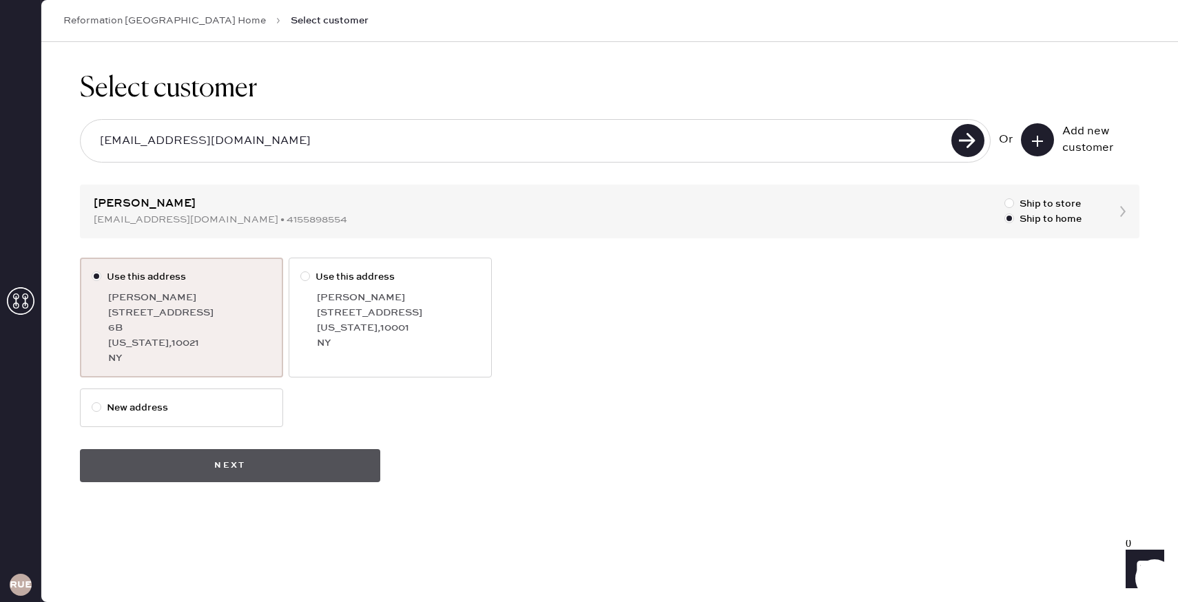
click at [327, 479] on button "Next" at bounding box center [230, 465] width 300 height 33
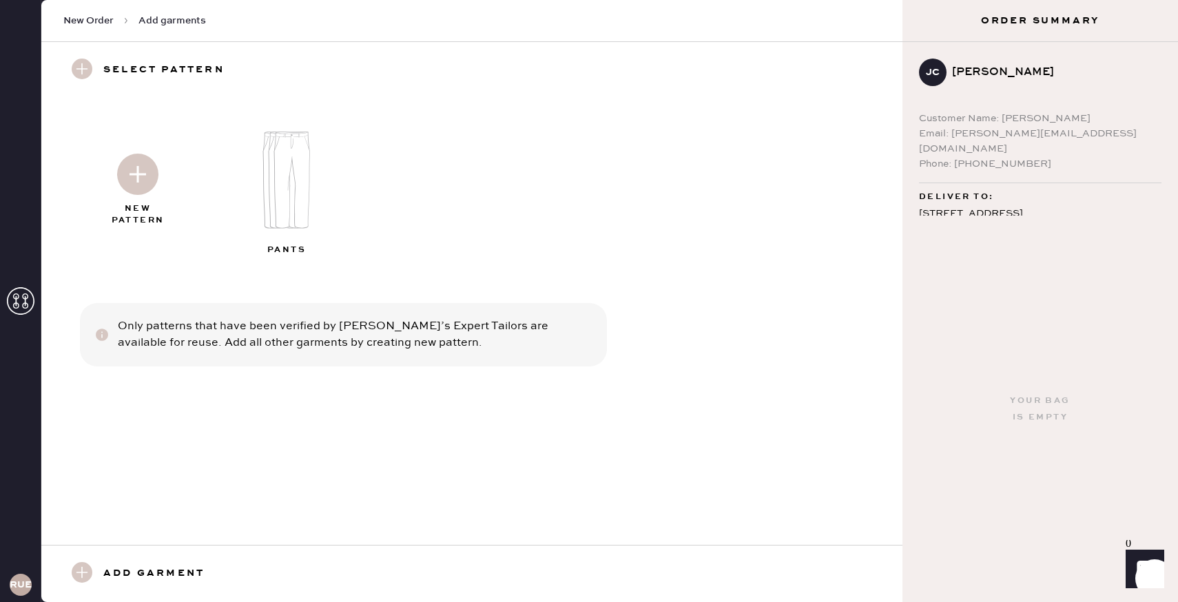
click at [298, 199] on img at bounding box center [292, 180] width 149 height 119
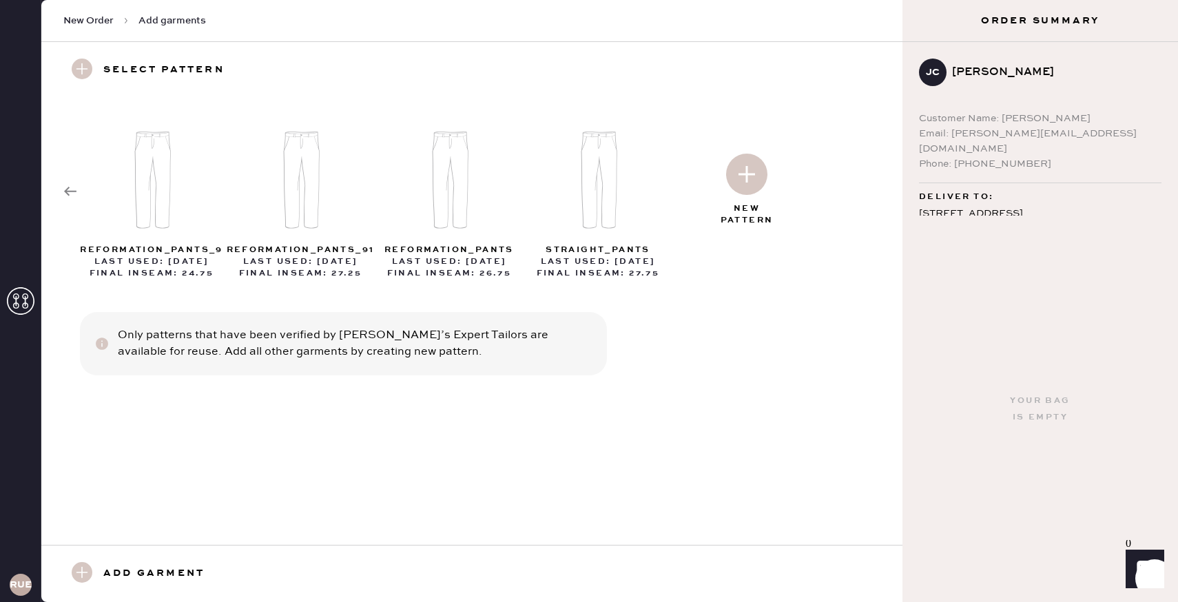
click at [163, 206] on img at bounding box center [153, 180] width 149 height 119
select select "4"
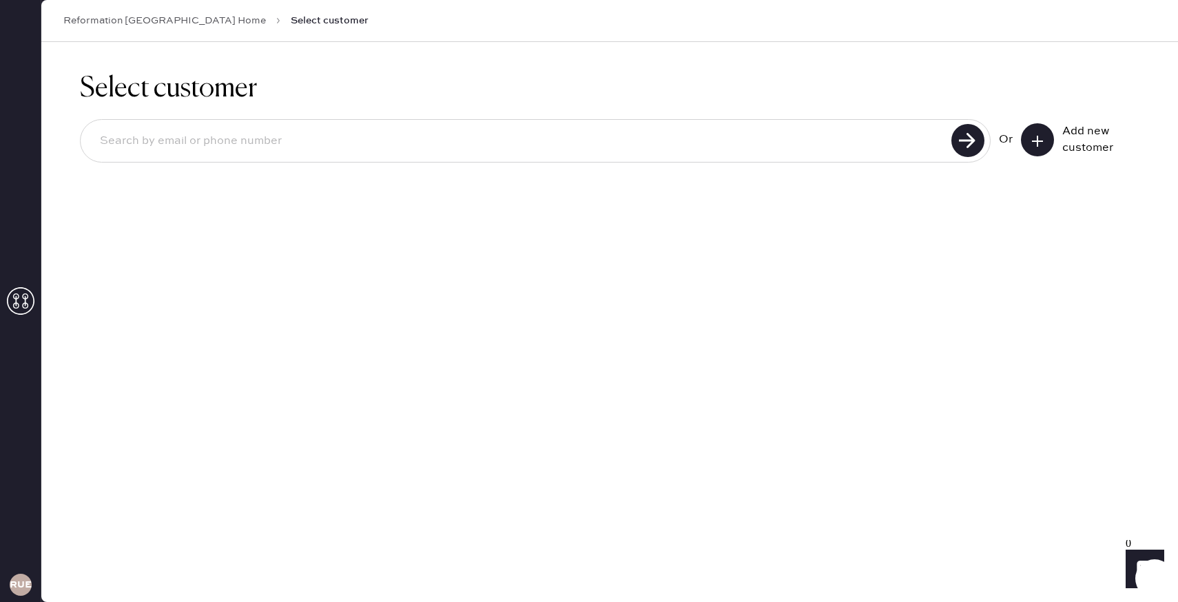
click at [232, 152] on input at bounding box center [518, 141] width 858 height 32
type input "[EMAIL_ADDRESS][DOMAIN_NAME]"
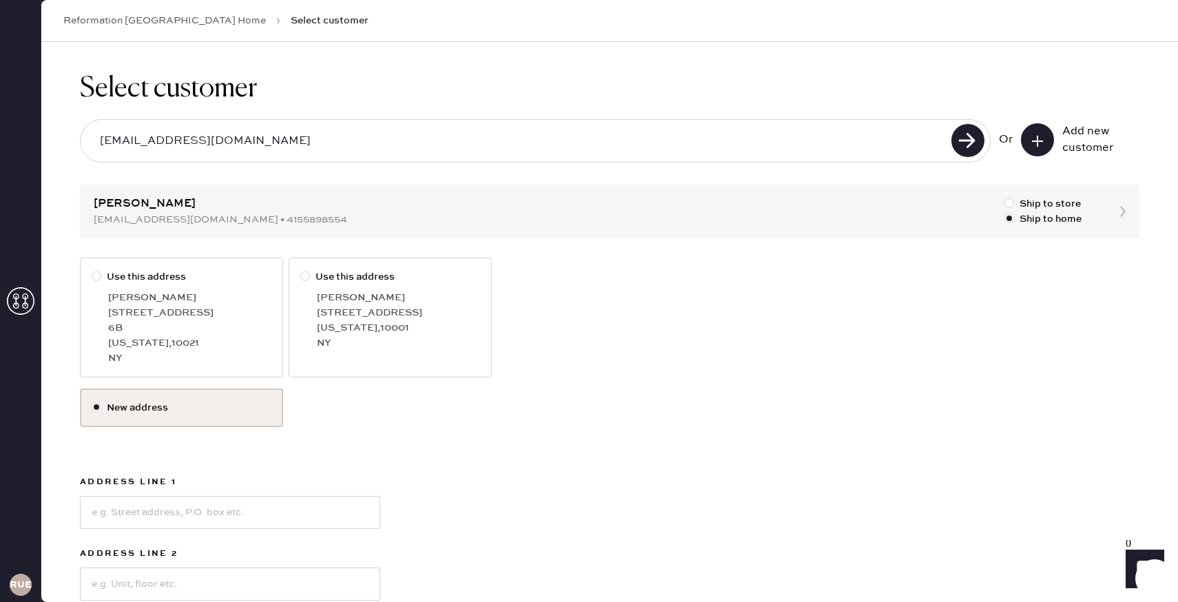
click at [219, 320] on div "6B" at bounding box center [189, 327] width 163 height 15
click at [92, 270] on input "Use this address" at bounding box center [92, 269] width 1 height 1
radio input "true"
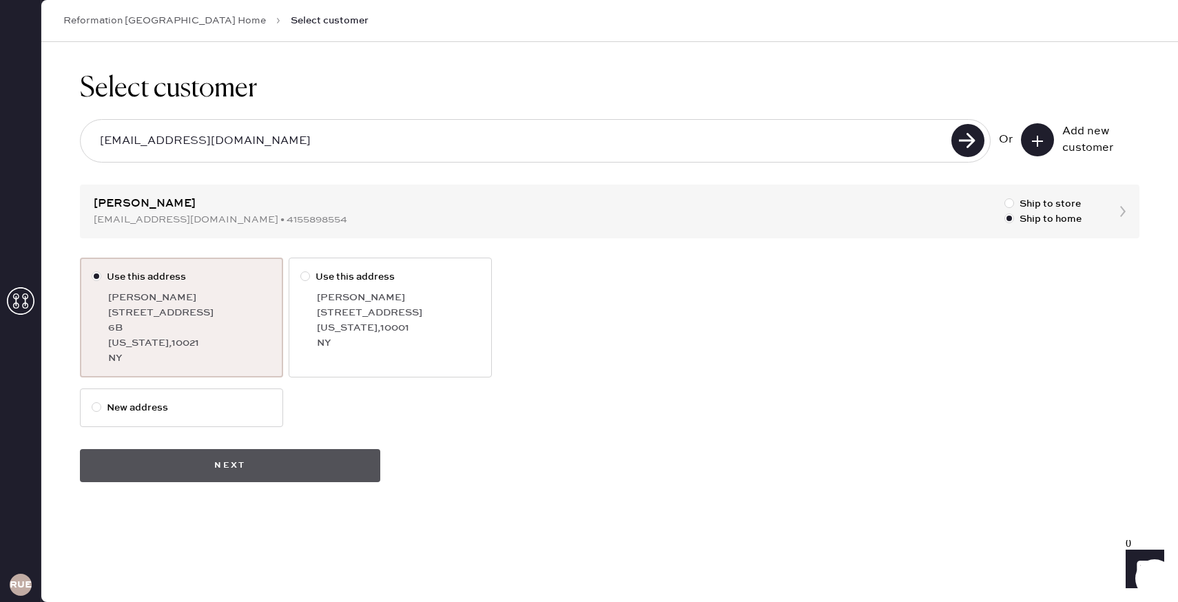
click at [259, 471] on button "Next" at bounding box center [230, 465] width 300 height 33
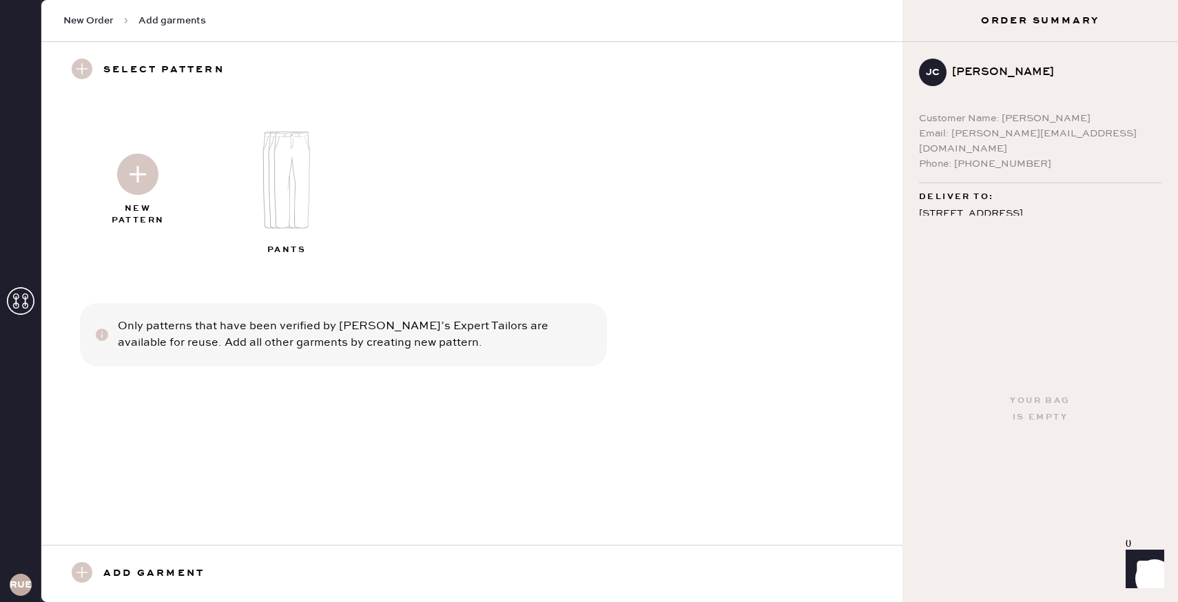
click at [263, 193] on img at bounding box center [292, 180] width 149 height 119
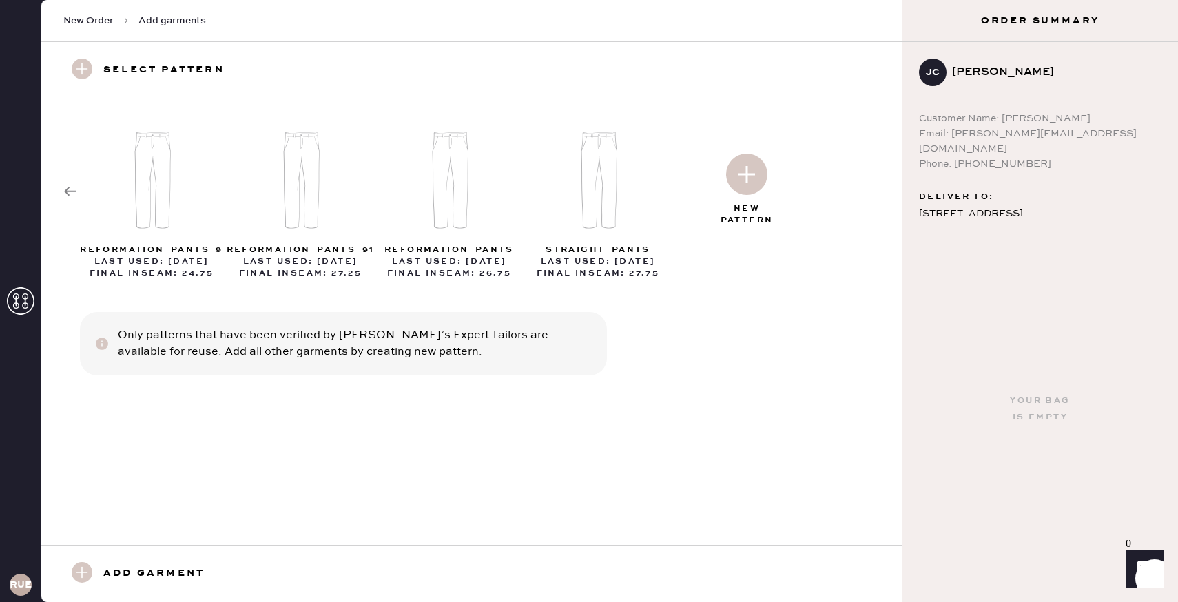
click at [74, 193] on icon at bounding box center [70, 192] width 14 height 14
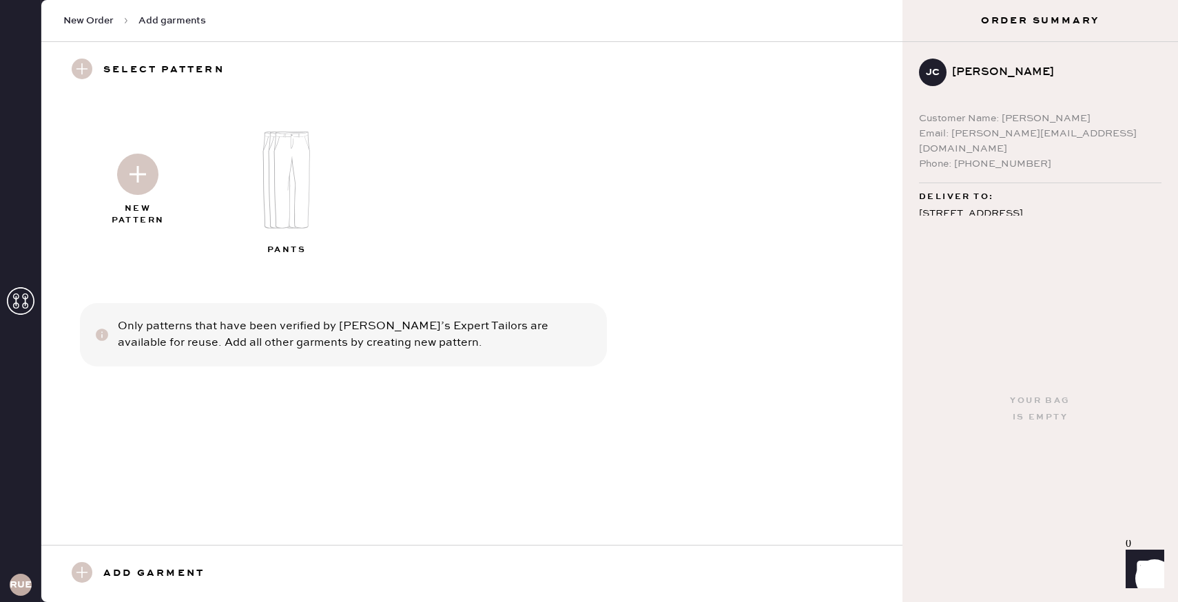
click at [263, 187] on img at bounding box center [292, 180] width 149 height 119
